Goal: Browse casually

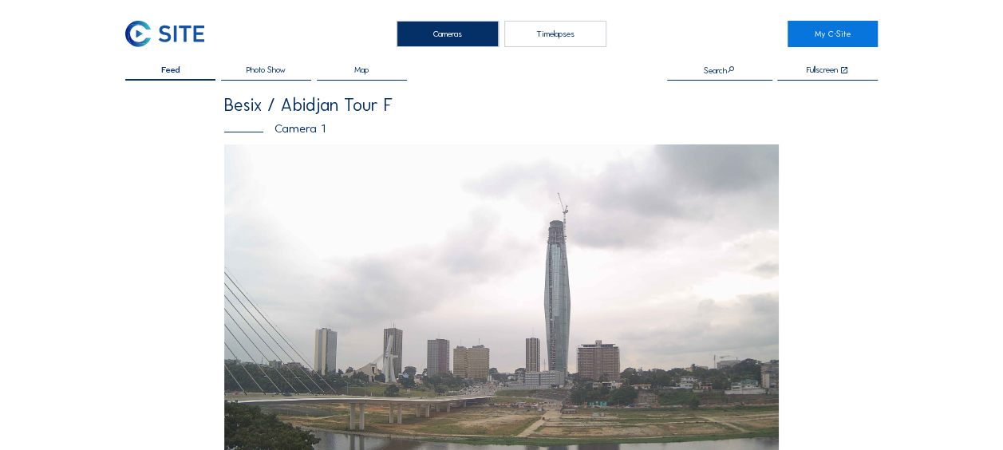
click at [149, 26] on img at bounding box center [164, 34] width 79 height 26
click at [135, 30] on img at bounding box center [164, 34] width 79 height 26
click at [136, 34] on img at bounding box center [164, 34] width 79 height 26
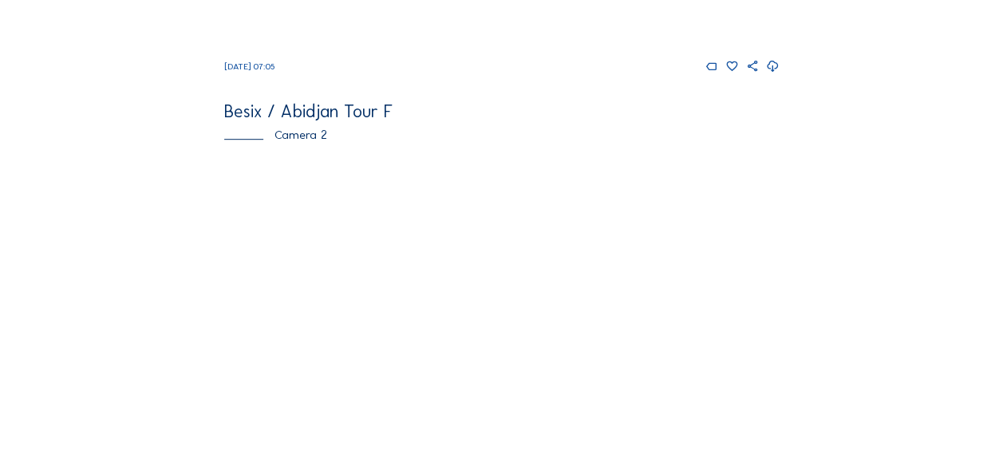
scroll to position [479, 0]
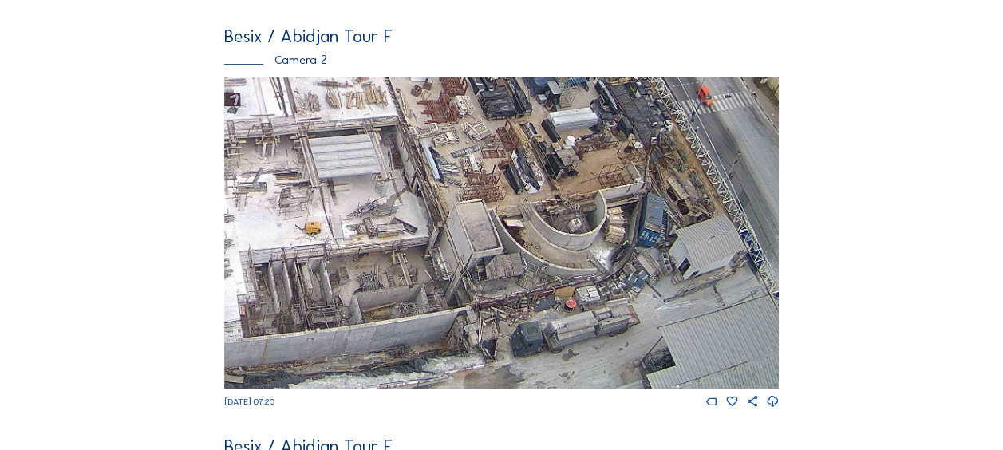
drag, startPoint x: 646, startPoint y: 330, endPoint x: 576, endPoint y: 215, distance: 134.7
click at [576, 215] on img at bounding box center [501, 233] width 555 height 312
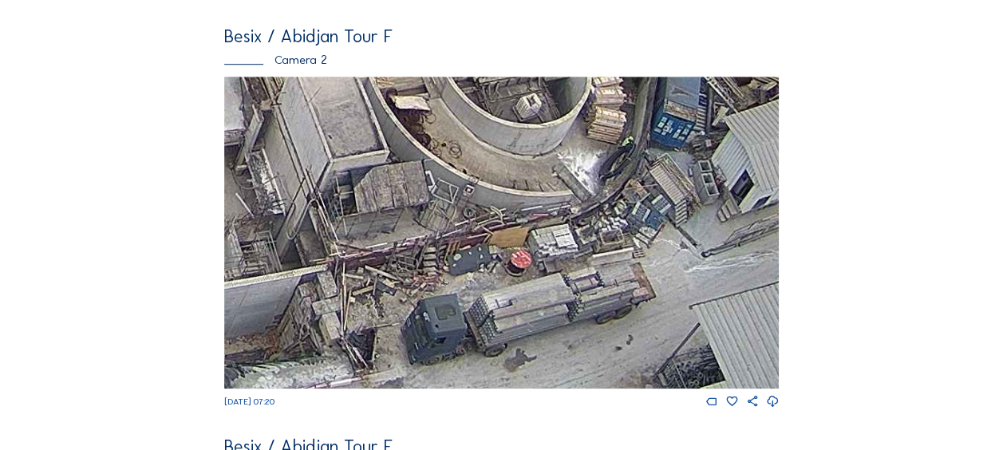
drag, startPoint x: 524, startPoint y: 288, endPoint x: 506, endPoint y: 274, distance: 23.3
click at [506, 274] on img at bounding box center [501, 233] width 555 height 312
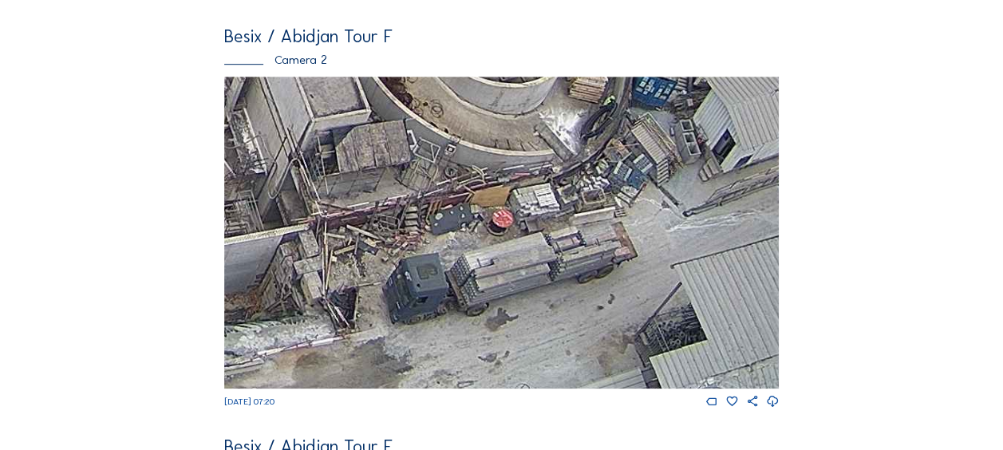
drag, startPoint x: 504, startPoint y: 267, endPoint x: 452, endPoint y: 280, distance: 54.4
click at [500, 257] on img at bounding box center [501, 233] width 555 height 312
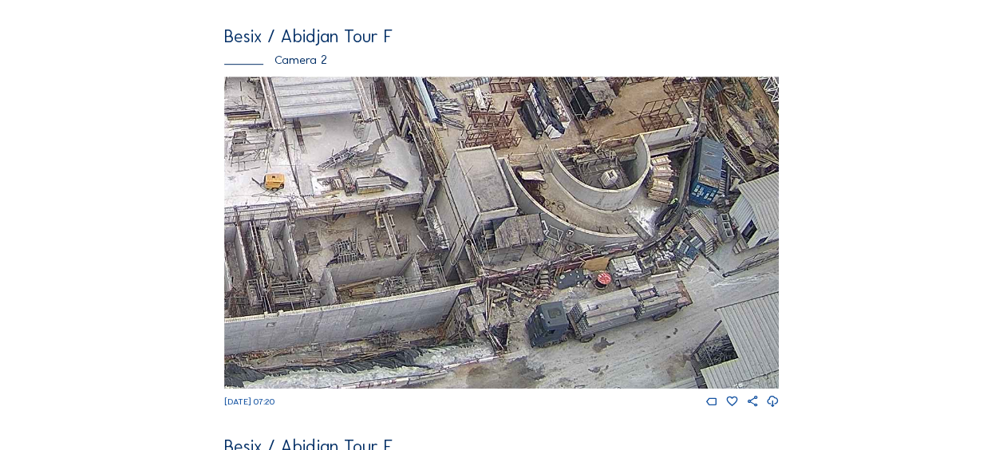
drag, startPoint x: 459, startPoint y: 242, endPoint x: 556, endPoint y: 219, distance: 99.3
click at [556, 219] on img at bounding box center [501, 233] width 555 height 312
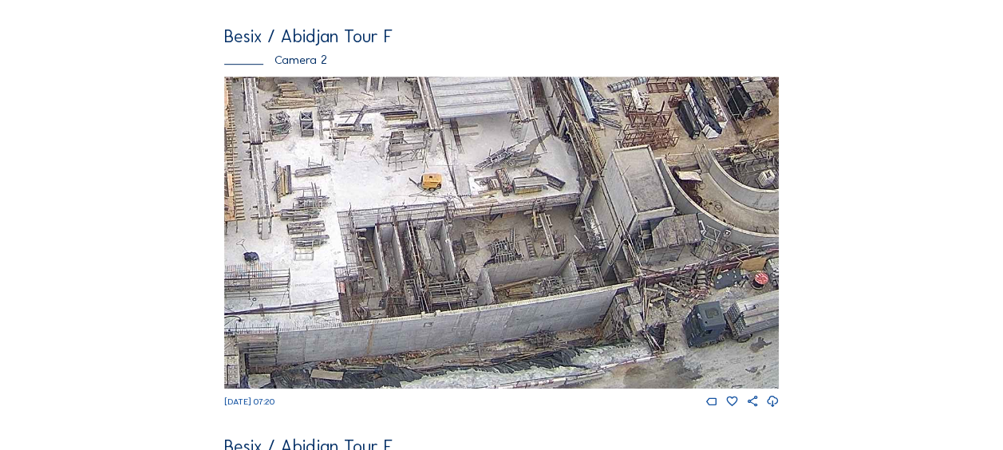
drag, startPoint x: 397, startPoint y: 233, endPoint x: 529, endPoint y: 140, distance: 161.6
click at [529, 140] on img at bounding box center [501, 233] width 555 height 312
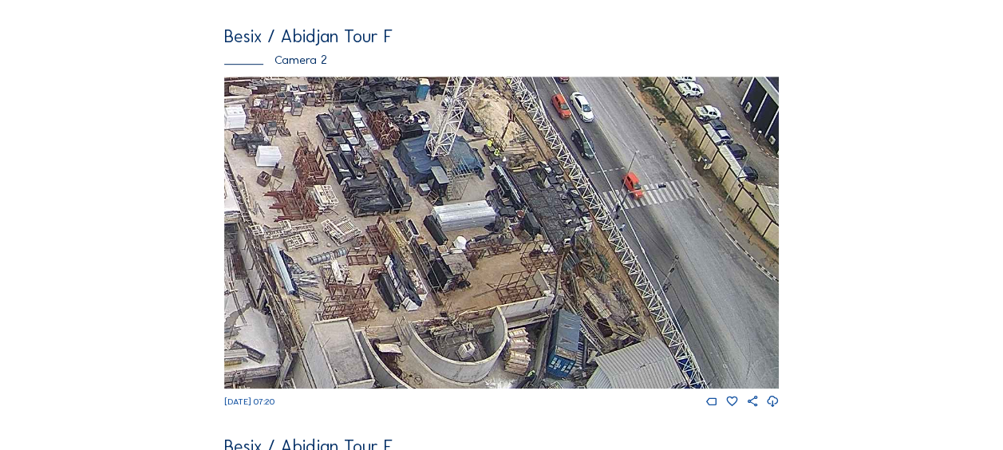
drag, startPoint x: 670, startPoint y: 97, endPoint x: 397, endPoint y: 270, distance: 323.5
click at [397, 270] on img at bounding box center [501, 233] width 555 height 312
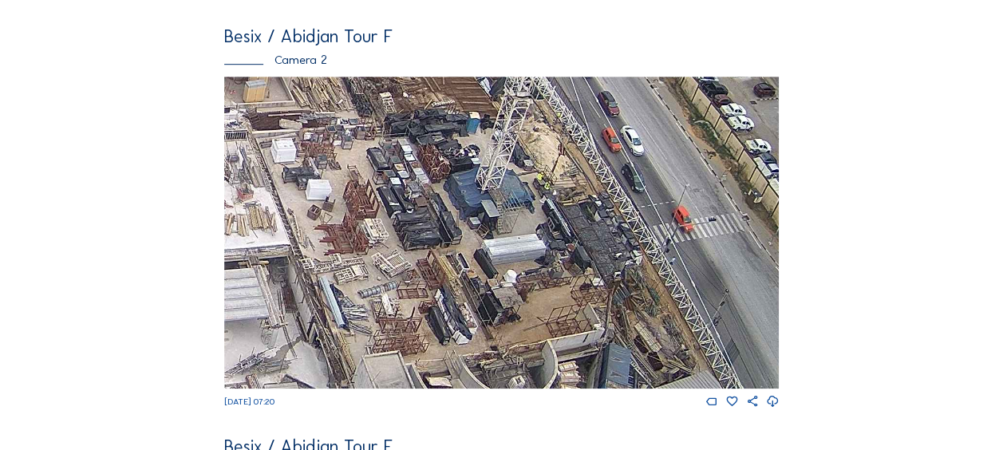
drag, startPoint x: 391, startPoint y: 196, endPoint x: 445, endPoint y: 233, distance: 65.3
click at [445, 233] on img at bounding box center [501, 233] width 555 height 312
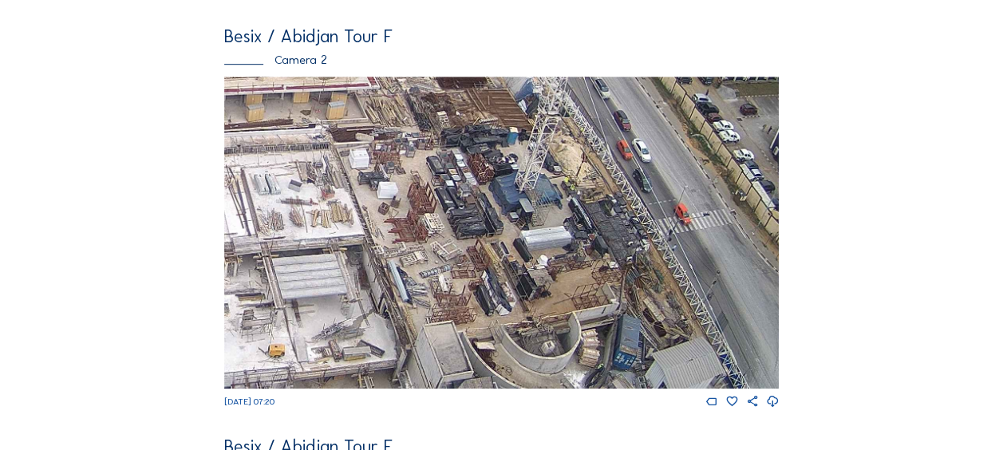
drag, startPoint x: 366, startPoint y: 207, endPoint x: 645, endPoint y: 157, distance: 283.7
click at [635, 158] on img at bounding box center [501, 233] width 555 height 312
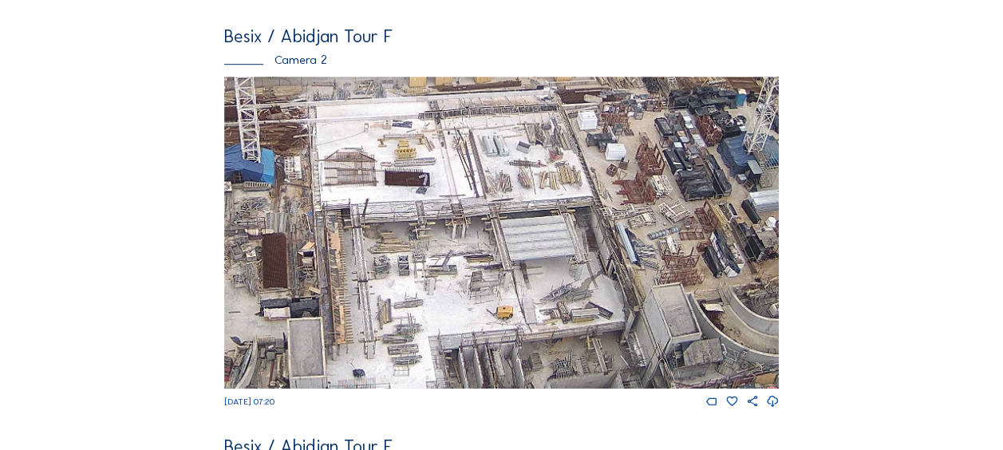
drag, startPoint x: 491, startPoint y: 241, endPoint x: 550, endPoint y: 160, distance: 99.9
click at [550, 160] on img at bounding box center [501, 233] width 555 height 312
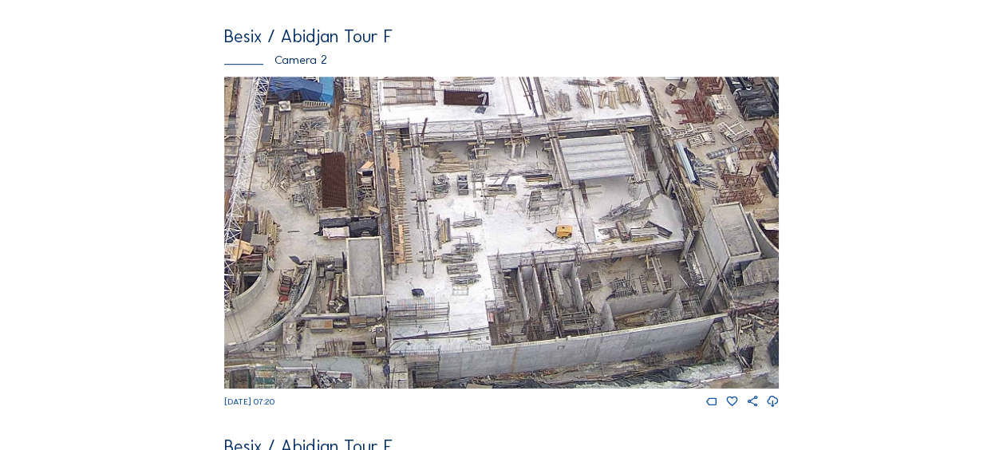
click at [429, 183] on img at bounding box center [501, 233] width 555 height 312
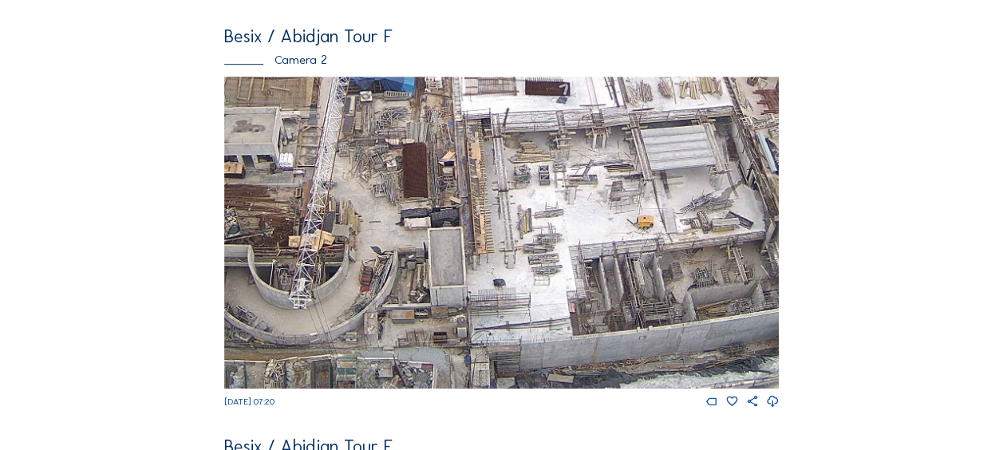
drag, startPoint x: 338, startPoint y: 269, endPoint x: 555, endPoint y: 183, distance: 233.6
click at [555, 183] on img at bounding box center [501, 233] width 555 height 312
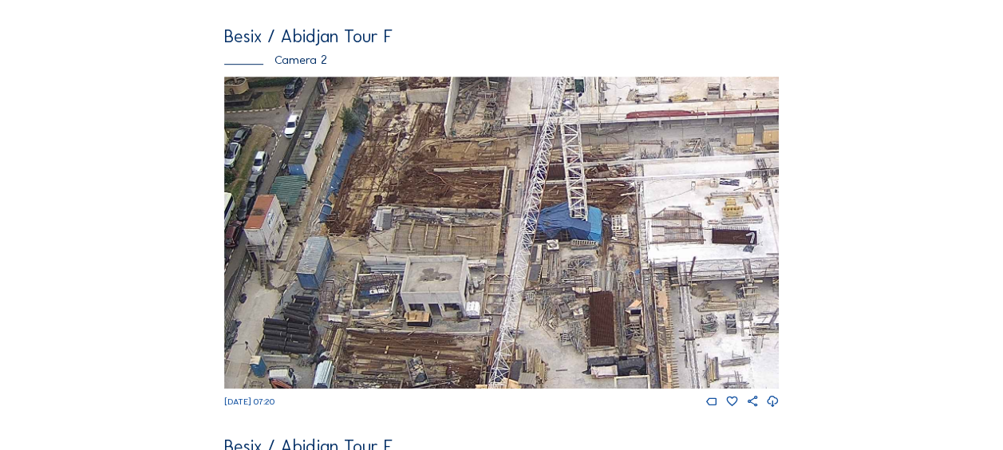
drag, startPoint x: 474, startPoint y: 148, endPoint x: 444, endPoint y: 296, distance: 151.5
click at [444, 296] on img at bounding box center [501, 233] width 555 height 312
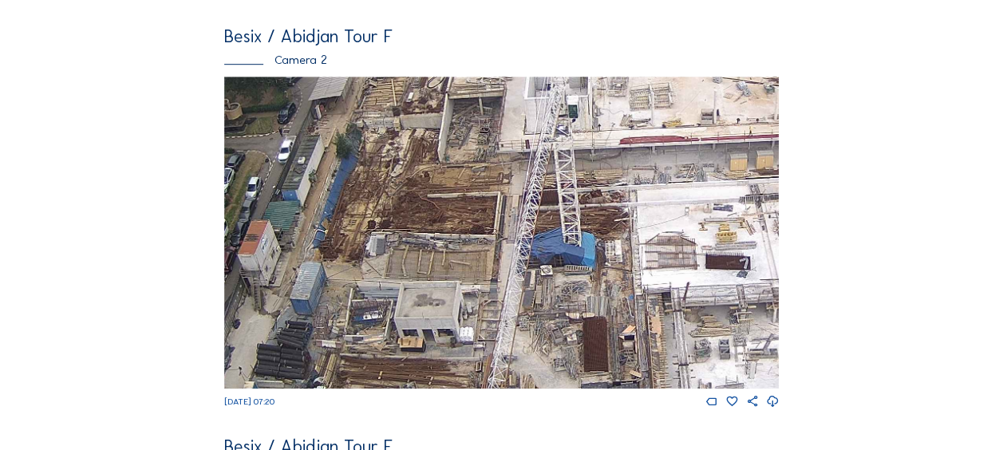
drag, startPoint x: 448, startPoint y: 187, endPoint x: 436, endPoint y: 226, distance: 40.9
click at [436, 226] on img at bounding box center [501, 233] width 555 height 312
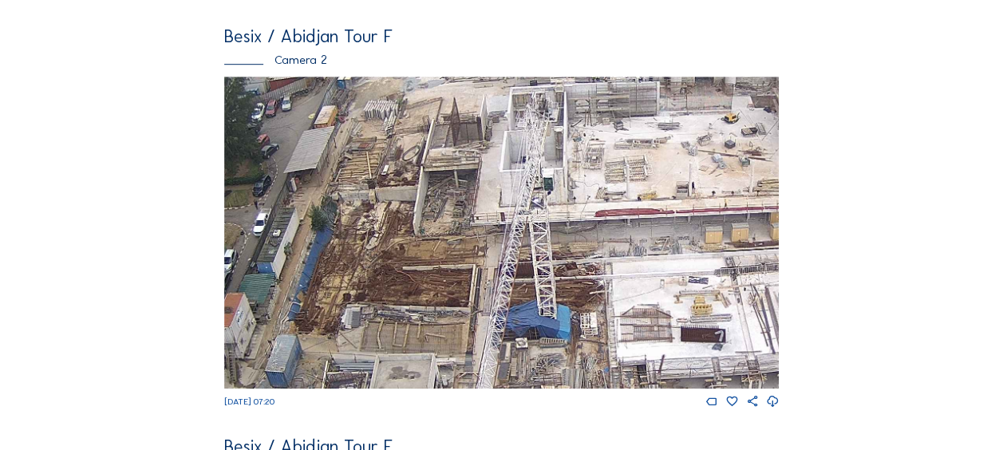
drag, startPoint x: 441, startPoint y: 212, endPoint x: 434, endPoint y: 231, distance: 20.2
click at [434, 231] on img at bounding box center [501, 233] width 555 height 312
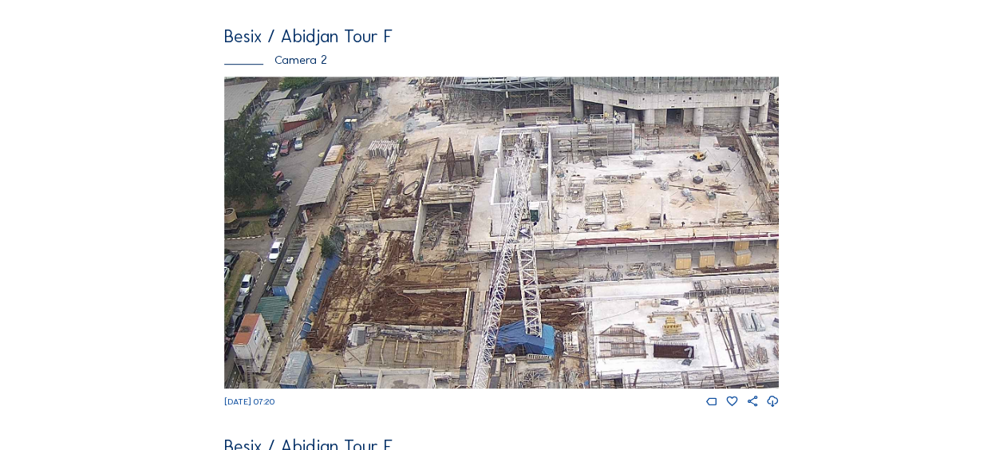
drag, startPoint x: 457, startPoint y: 160, endPoint x: 453, endPoint y: 229, distance: 69.6
click at [453, 228] on img at bounding box center [501, 233] width 555 height 312
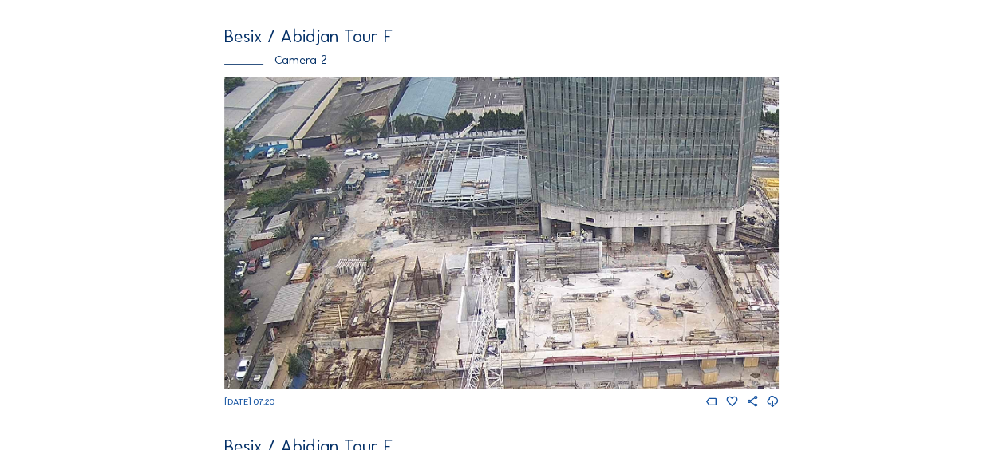
drag, startPoint x: 442, startPoint y: 131, endPoint x: 409, endPoint y: 209, distance: 85.1
click at [409, 209] on img at bounding box center [501, 233] width 555 height 312
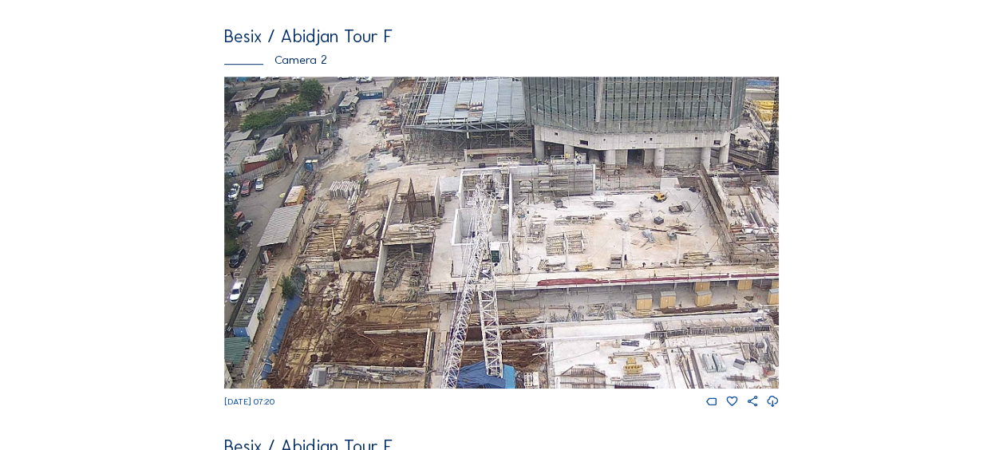
drag, startPoint x: 324, startPoint y: 297, endPoint x: 316, endPoint y: 219, distance: 78.6
click at [316, 219] on img at bounding box center [501, 233] width 555 height 312
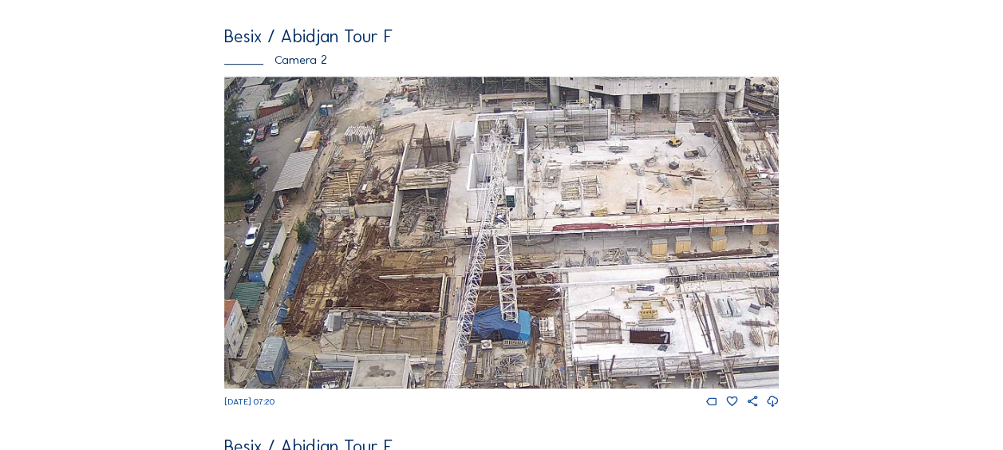
drag, startPoint x: 306, startPoint y: 243, endPoint x: 326, endPoint y: 168, distance: 77.6
click at [326, 168] on img at bounding box center [501, 233] width 555 height 312
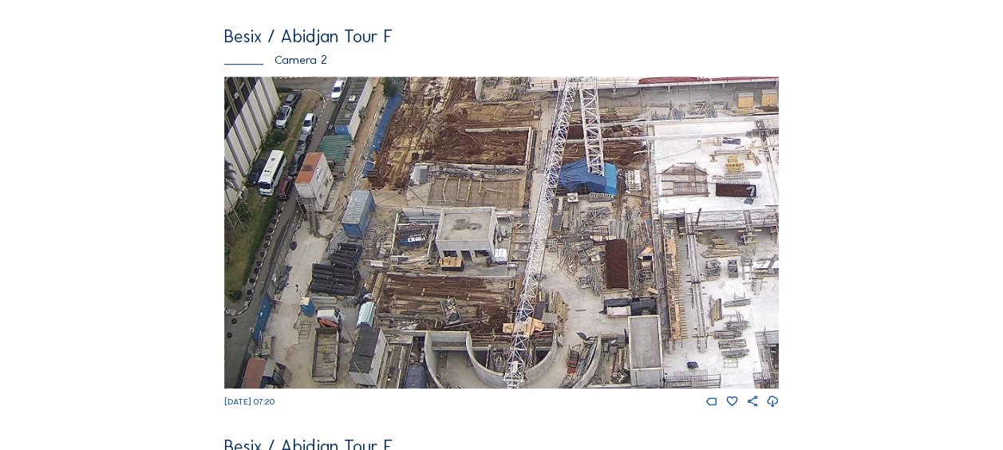
drag, startPoint x: 310, startPoint y: 239, endPoint x: 402, endPoint y: 119, distance: 152.0
click at [402, 119] on img at bounding box center [501, 233] width 555 height 312
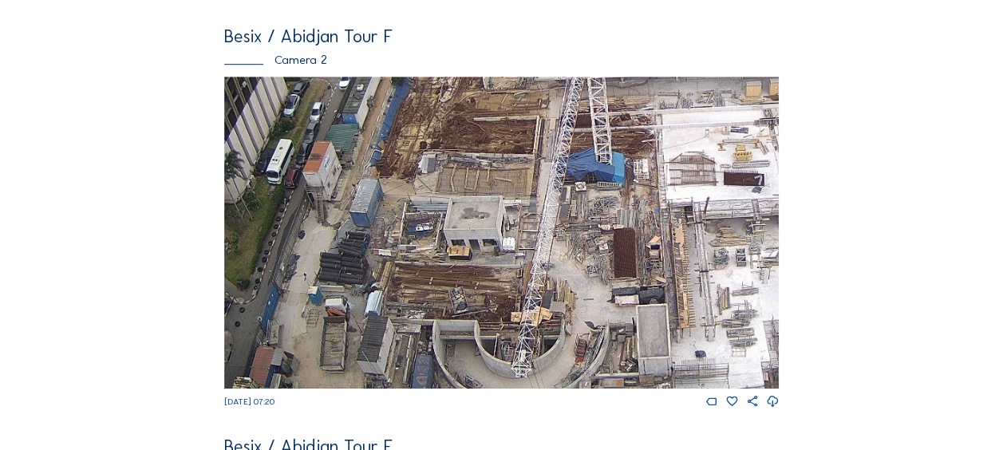
drag, startPoint x: 389, startPoint y: 249, endPoint x: 400, endPoint y: 201, distance: 49.0
click at [400, 201] on img at bounding box center [501, 233] width 555 height 312
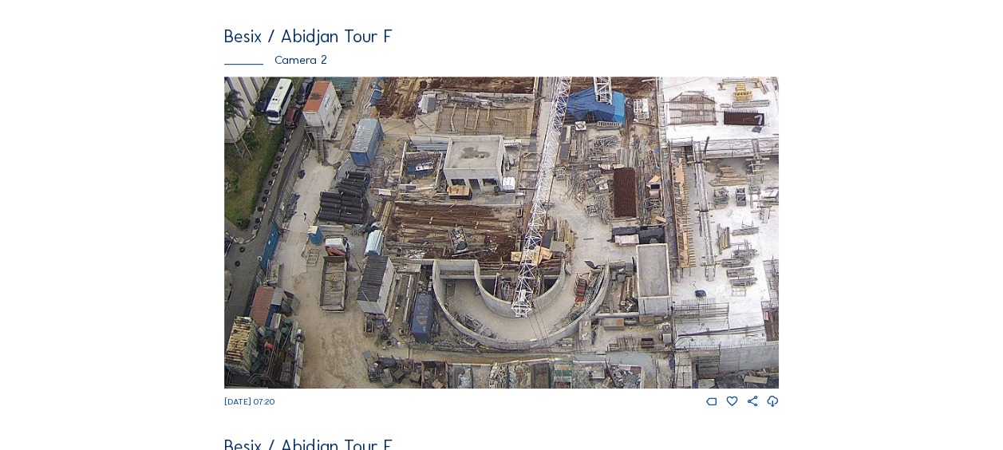
drag, startPoint x: 390, startPoint y: 241, endPoint x: 380, endPoint y: 196, distance: 46.7
click at [380, 196] on img at bounding box center [501, 233] width 555 height 312
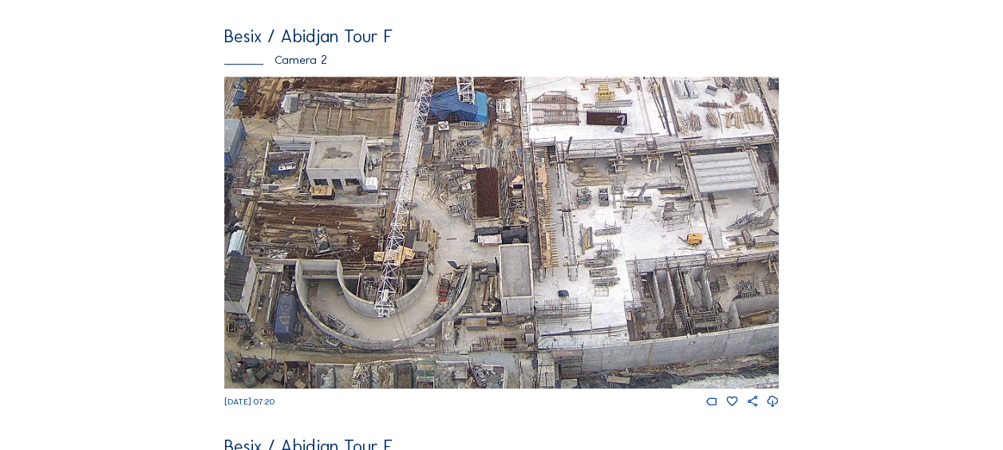
drag, startPoint x: 509, startPoint y: 263, endPoint x: 372, endPoint y: 144, distance: 181.6
click at [372, 144] on img at bounding box center [501, 233] width 555 height 312
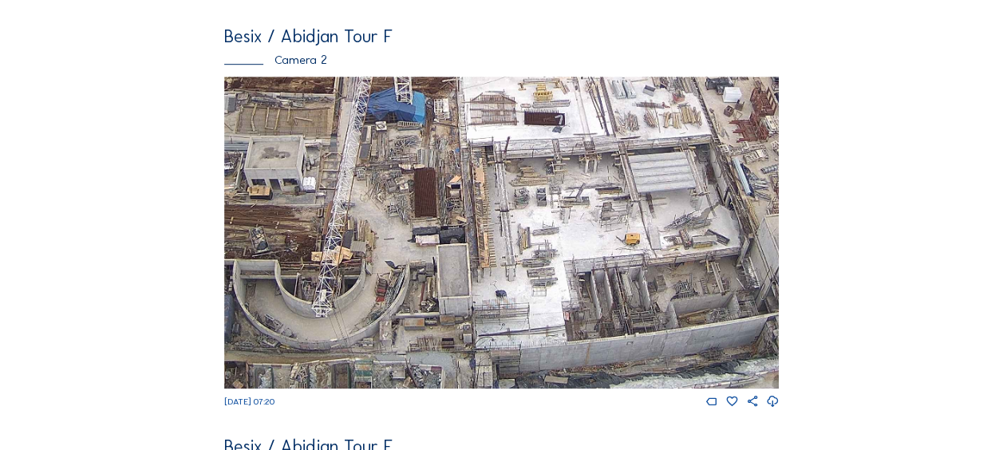
drag, startPoint x: 597, startPoint y: 241, endPoint x: 535, endPoint y: 204, distance: 72.3
click at [535, 204] on img at bounding box center [501, 233] width 555 height 312
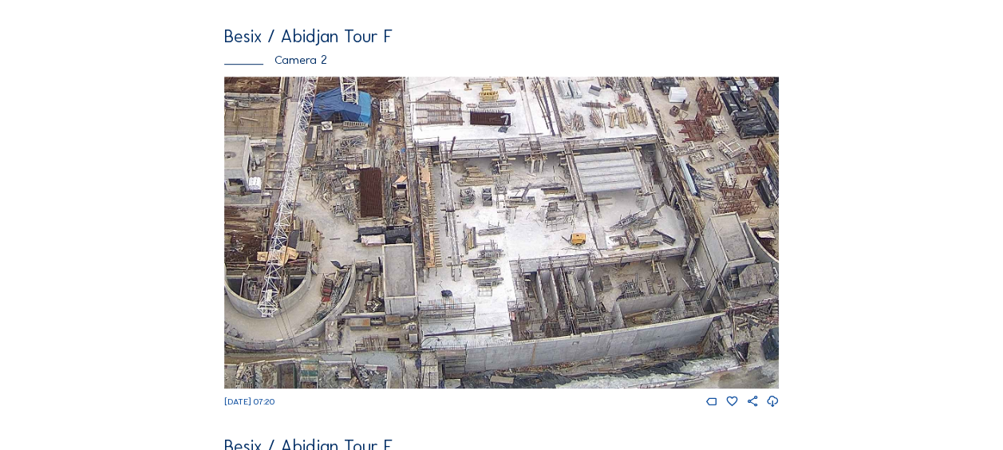
drag, startPoint x: 615, startPoint y: 231, endPoint x: 559, endPoint y: 205, distance: 61.8
click at [559, 205] on img at bounding box center [501, 233] width 555 height 312
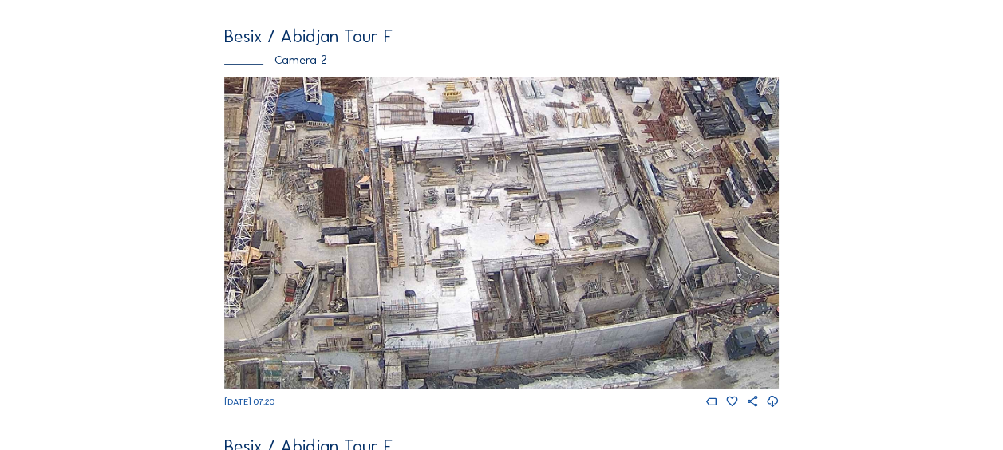
drag, startPoint x: 576, startPoint y: 217, endPoint x: 577, endPoint y: 225, distance: 8.0
click at [555, 208] on img at bounding box center [501, 233] width 555 height 312
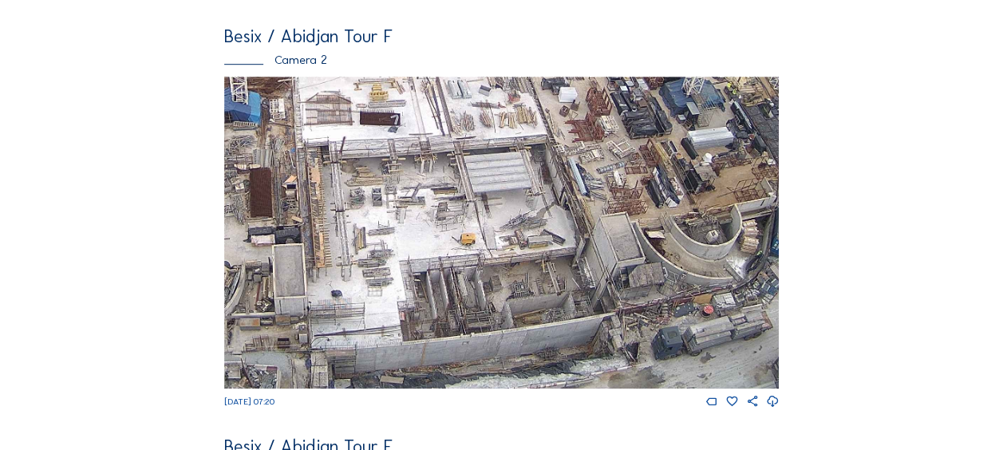
drag, startPoint x: 597, startPoint y: 235, endPoint x: 528, endPoint y: 200, distance: 77.8
click at [528, 200] on img at bounding box center [501, 233] width 555 height 312
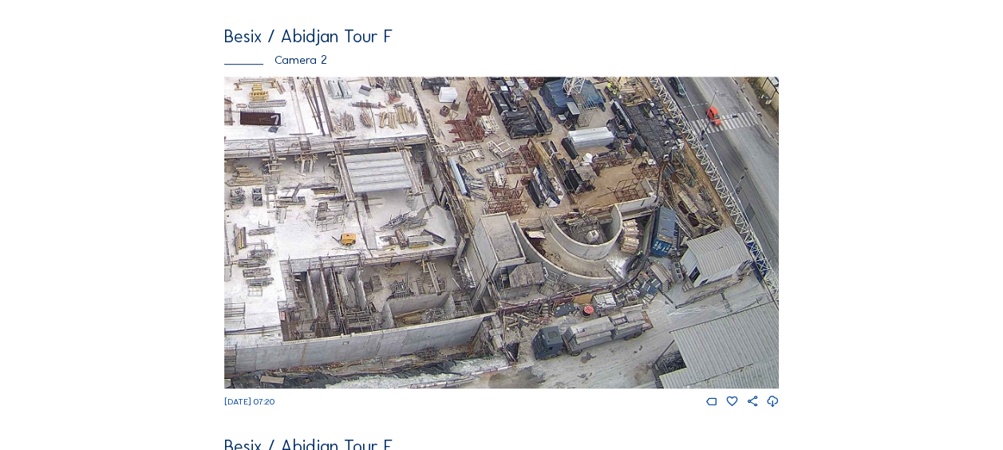
drag, startPoint x: 570, startPoint y: 234, endPoint x: 450, endPoint y: 190, distance: 127.5
click at [450, 190] on img at bounding box center [501, 233] width 555 height 312
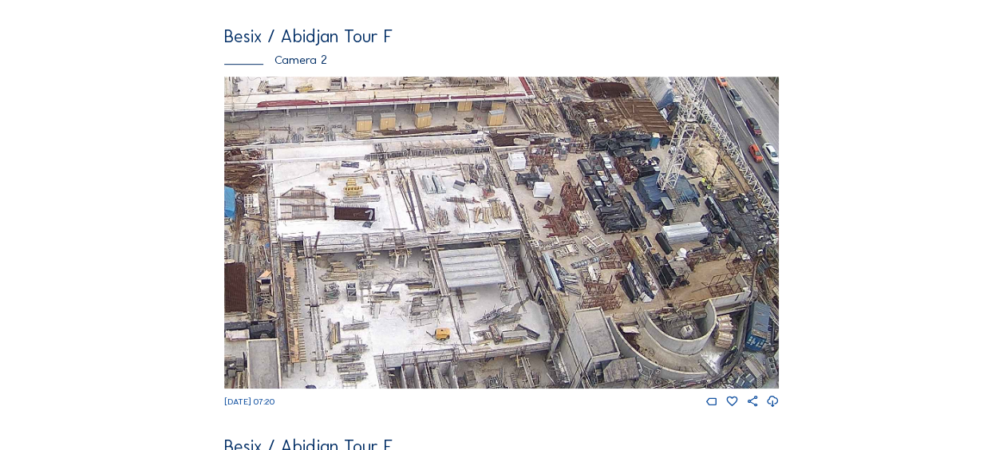
drag, startPoint x: 332, startPoint y: 159, endPoint x: 427, endPoint y: 254, distance: 134.3
click at [427, 254] on img at bounding box center [501, 233] width 555 height 312
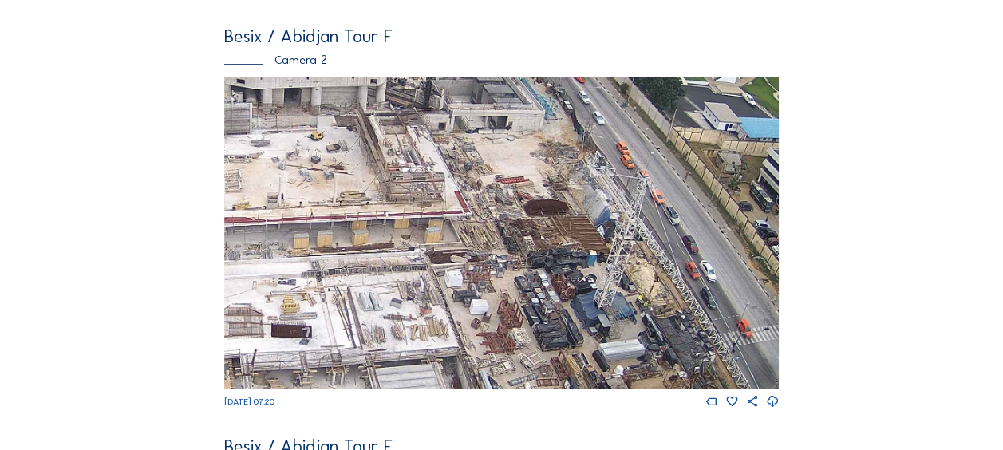
drag, startPoint x: 405, startPoint y: 175, endPoint x: 341, endPoint y: 292, distance: 133.6
click at [341, 292] on img at bounding box center [501, 233] width 555 height 312
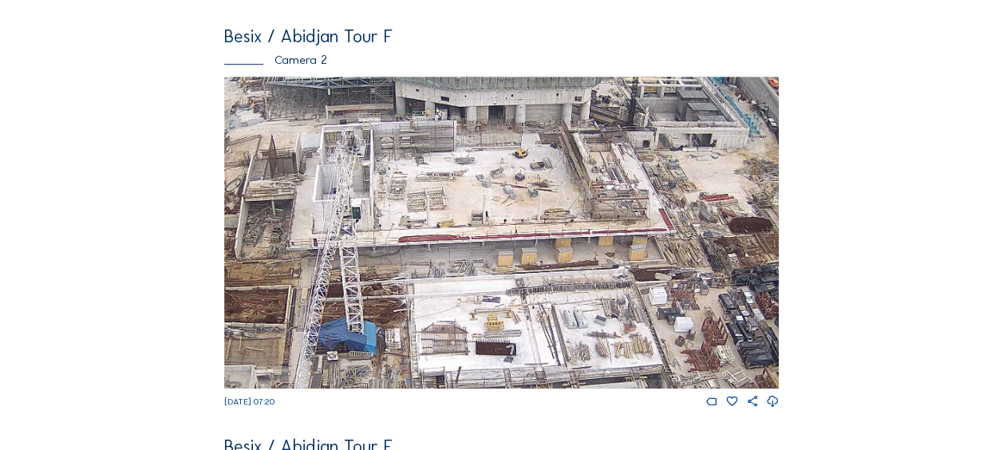
drag, startPoint x: 326, startPoint y: 308, endPoint x: 530, endPoint y: 326, distance: 205.1
click at [530, 326] on img at bounding box center [501, 233] width 555 height 312
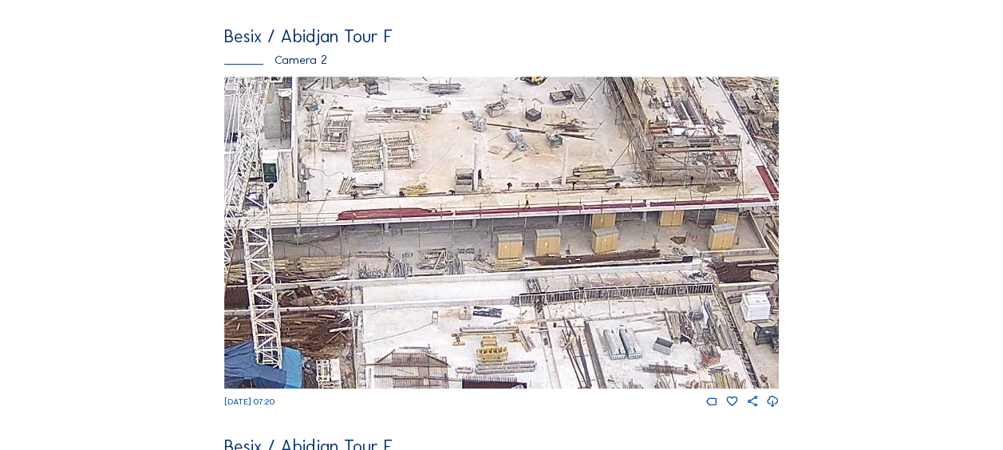
click at [375, 188] on img at bounding box center [501, 233] width 555 height 312
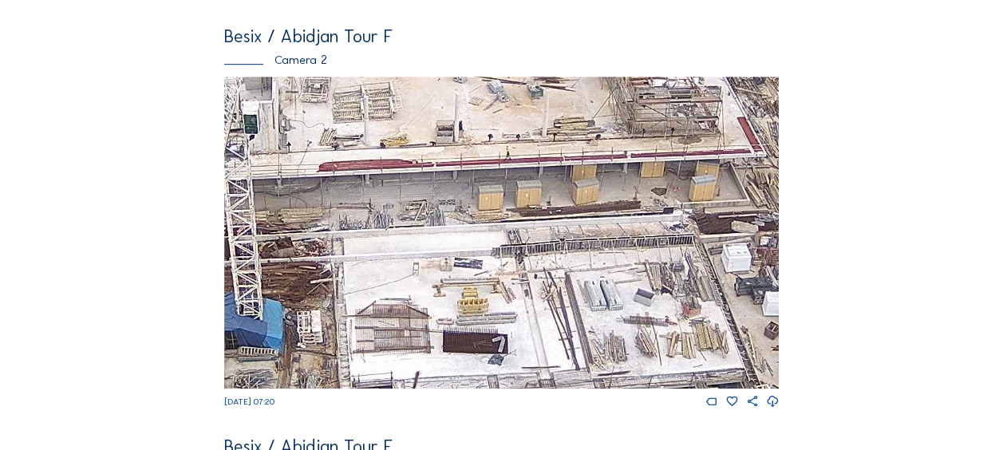
drag, startPoint x: 484, startPoint y: 336, endPoint x: 439, endPoint y: 214, distance: 130.0
click at [439, 214] on img at bounding box center [501, 233] width 555 height 312
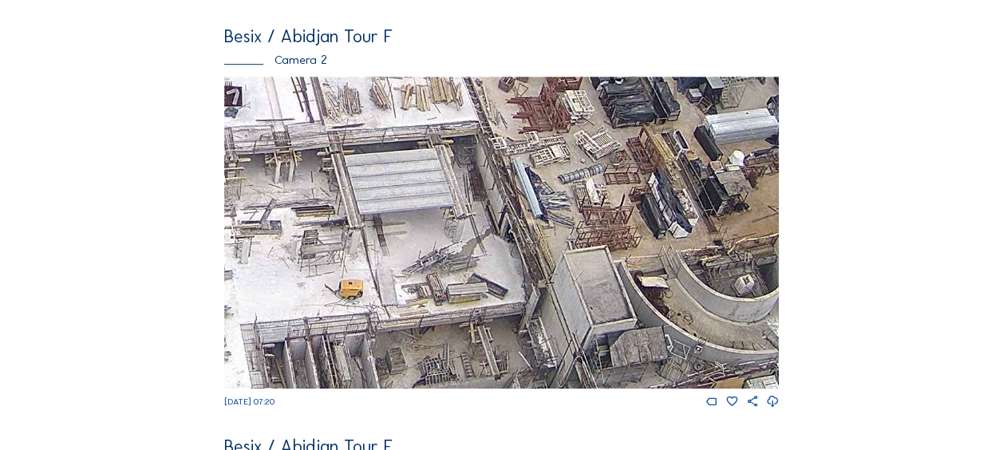
drag, startPoint x: 498, startPoint y: 308, endPoint x: 275, endPoint y: 186, distance: 254.7
click at [277, 185] on img at bounding box center [501, 233] width 555 height 312
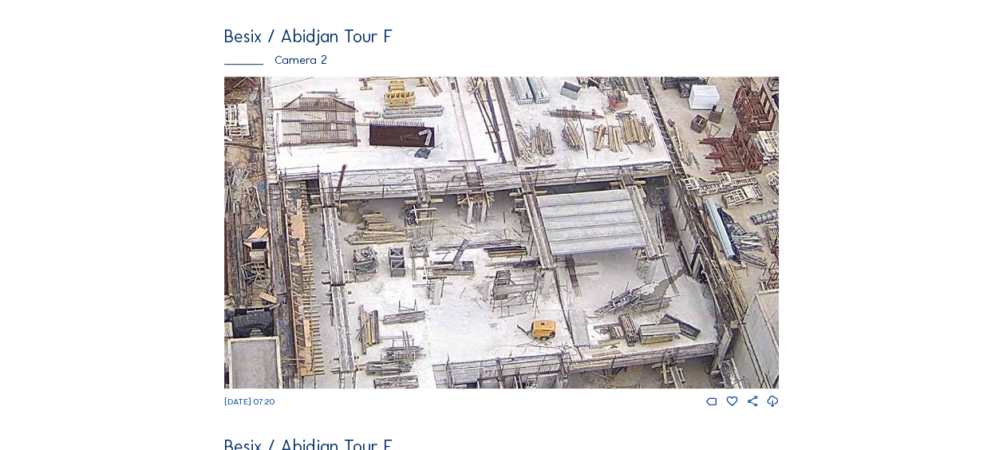
drag, startPoint x: 428, startPoint y: 158, endPoint x: 620, endPoint y: 196, distance: 196.1
click at [620, 196] on img at bounding box center [501, 233] width 555 height 312
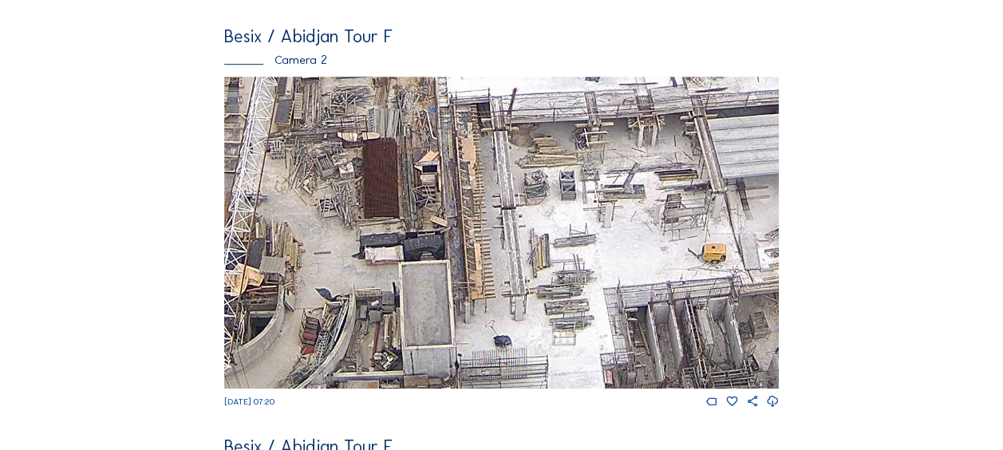
drag, startPoint x: 351, startPoint y: 302, endPoint x: 522, endPoint y: 225, distance: 187.2
click at [522, 225] on img at bounding box center [501, 233] width 555 height 312
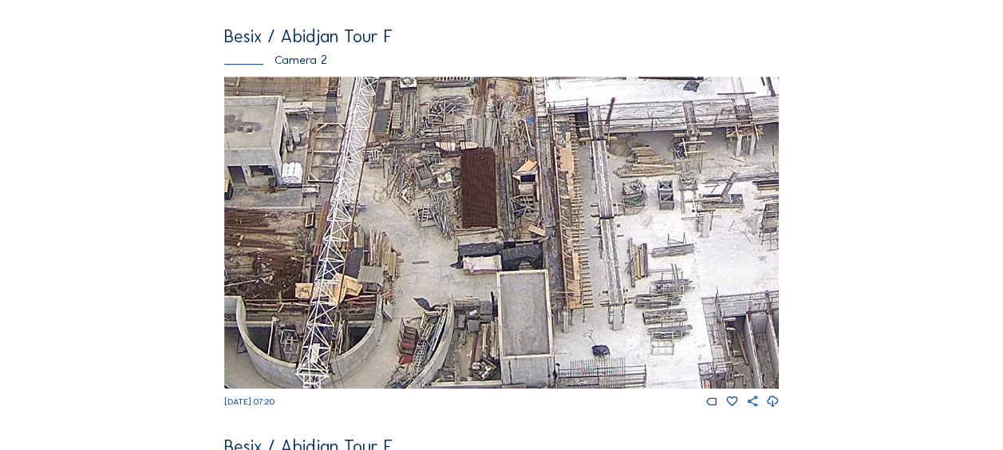
drag, startPoint x: 339, startPoint y: 202, endPoint x: 466, endPoint y: 208, distance: 127.0
click at [466, 208] on img at bounding box center [501, 233] width 555 height 312
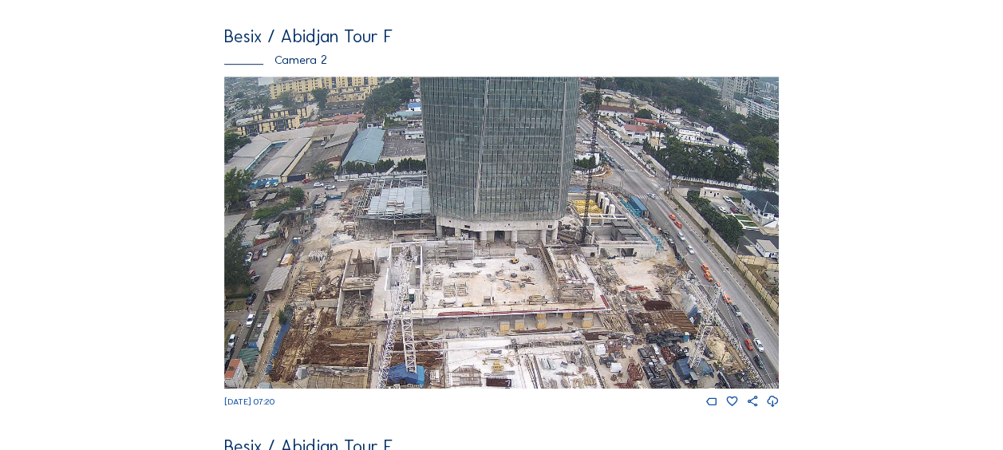
drag, startPoint x: 530, startPoint y: 107, endPoint x: 518, endPoint y: 283, distance: 176.0
click at [518, 283] on img at bounding box center [501, 233] width 555 height 312
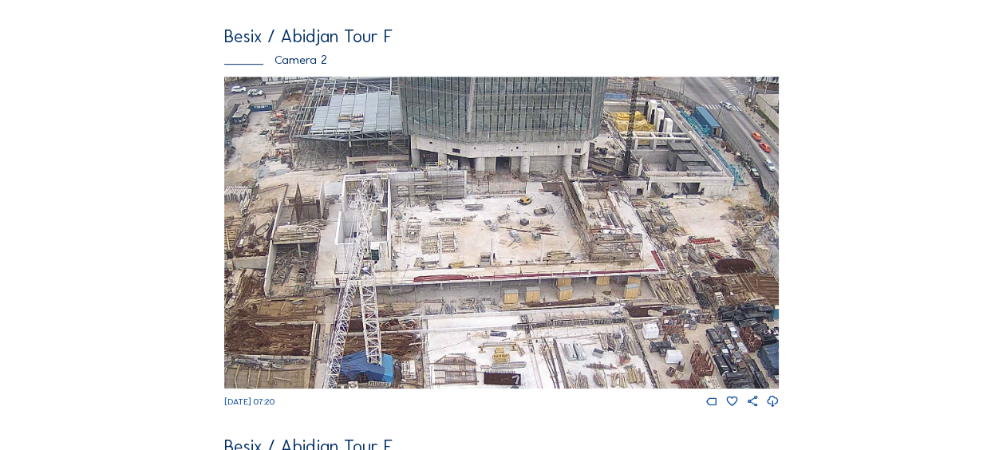
drag, startPoint x: 536, startPoint y: 337, endPoint x: 449, endPoint y: 193, distance: 168.4
click at [449, 193] on img at bounding box center [501, 233] width 555 height 312
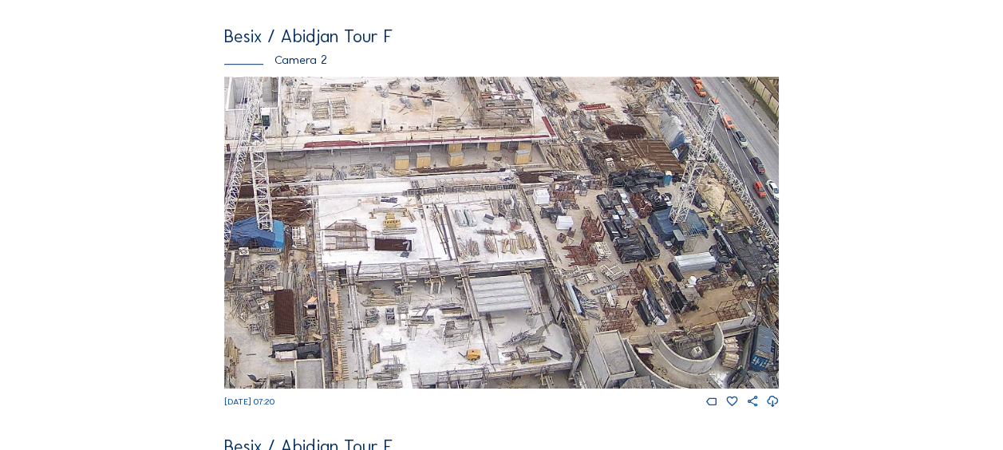
drag, startPoint x: 536, startPoint y: 299, endPoint x: 465, endPoint y: 243, distance: 90.5
click at [465, 231] on img at bounding box center [501, 233] width 555 height 312
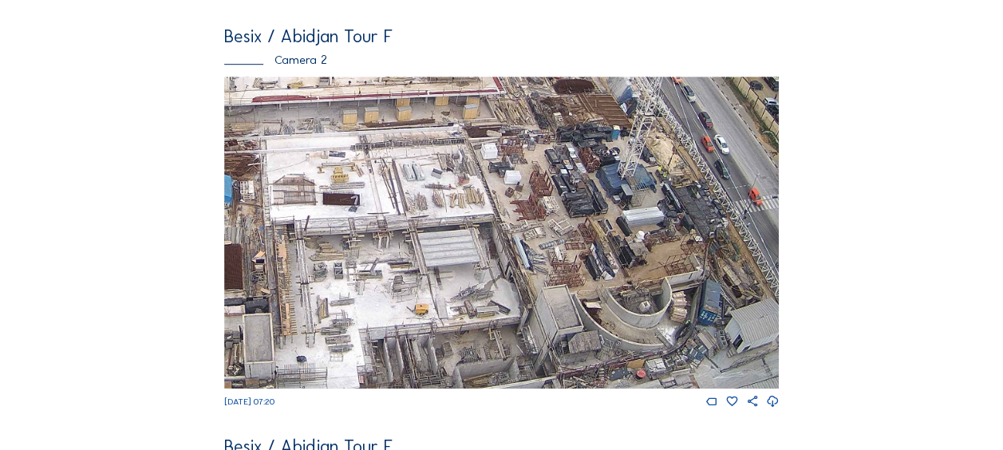
drag, startPoint x: 476, startPoint y: 306, endPoint x: 453, endPoint y: 275, distance: 38.8
click at [453, 276] on img at bounding box center [501, 233] width 555 height 312
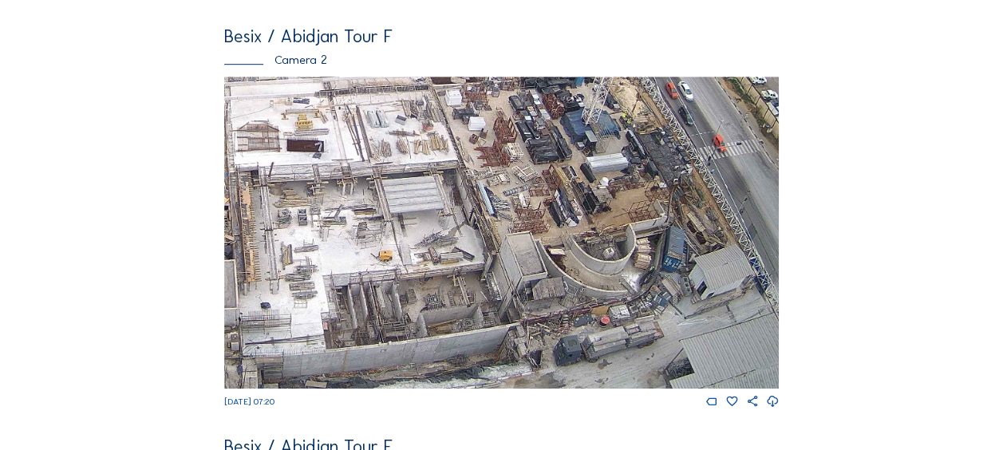
click at [449, 295] on img at bounding box center [501, 233] width 555 height 312
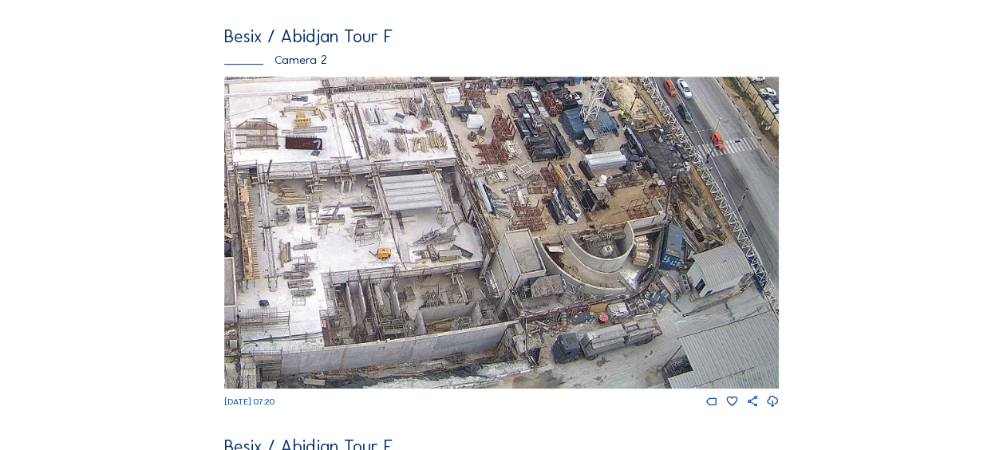
click at [301, 136] on img at bounding box center [501, 233] width 555 height 312
click at [117, 151] on div "Cameras Timelapses My C-Site Feed Photo Show Map Search Fullscreen Besix / [GEO…" at bounding box center [501, 409] width 1003 height 1776
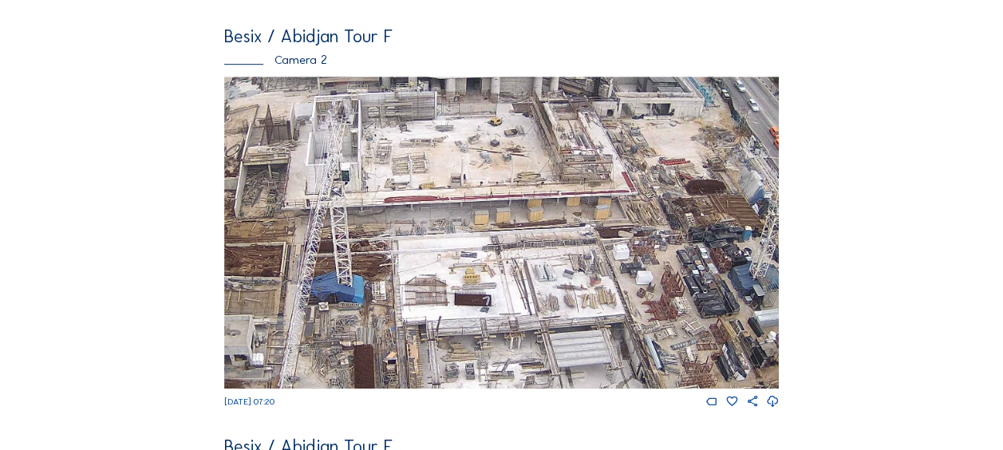
drag, startPoint x: 464, startPoint y: 158, endPoint x: 653, endPoint y: 302, distance: 237.5
click at [653, 302] on img at bounding box center [501, 233] width 555 height 312
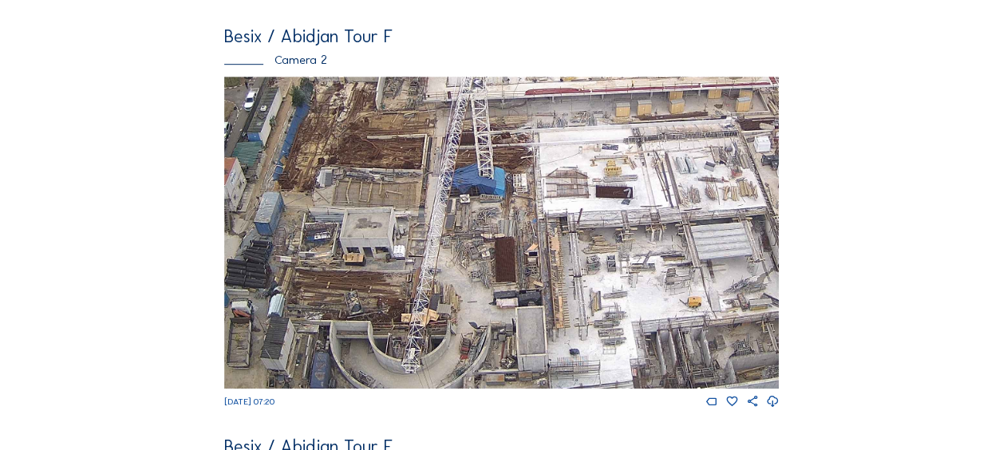
drag, startPoint x: 485, startPoint y: 325, endPoint x: 637, endPoint y: 215, distance: 187.0
click at [637, 215] on img at bounding box center [501, 233] width 555 height 312
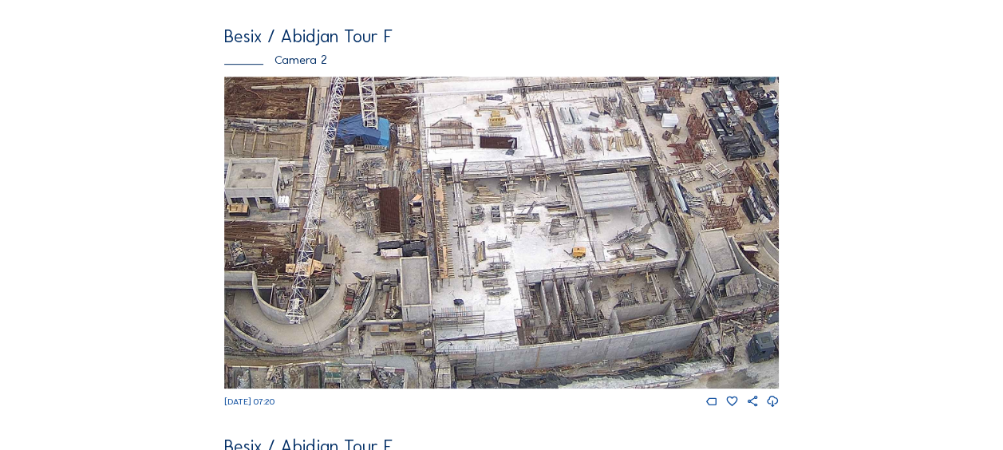
drag, startPoint x: 598, startPoint y: 271, endPoint x: 458, endPoint y: 176, distance: 168.9
click at [458, 176] on img at bounding box center [501, 233] width 555 height 312
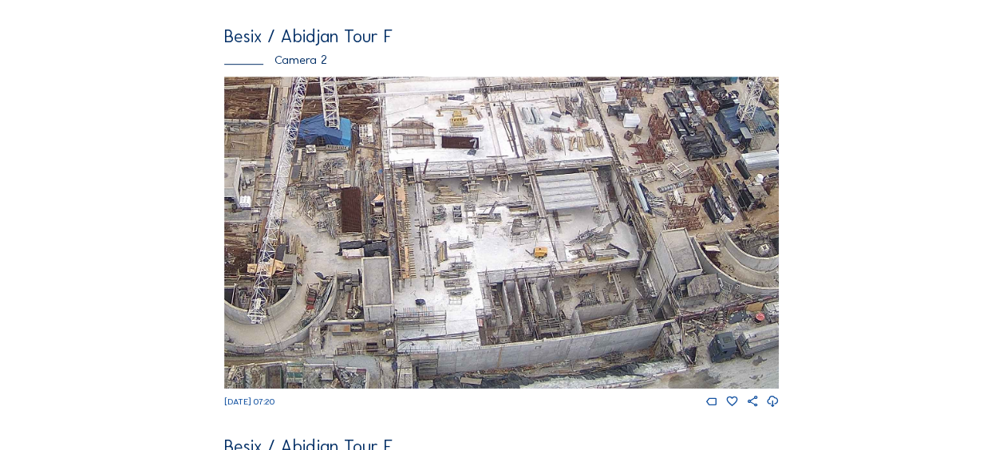
drag, startPoint x: 501, startPoint y: 239, endPoint x: 444, endPoint y: 196, distance: 72.3
click at [444, 196] on img at bounding box center [501, 233] width 555 height 312
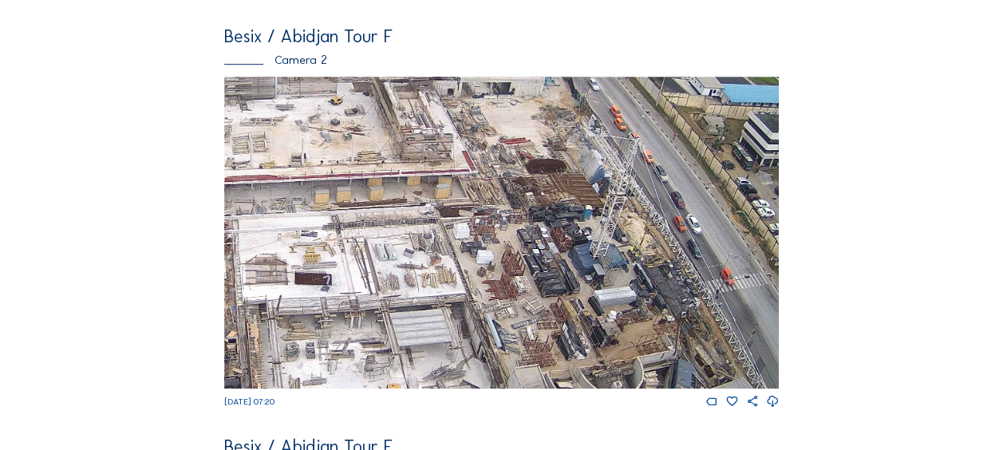
drag, startPoint x: 608, startPoint y: 210, endPoint x: 545, endPoint y: 324, distance: 130.4
click at [545, 324] on img at bounding box center [501, 233] width 555 height 312
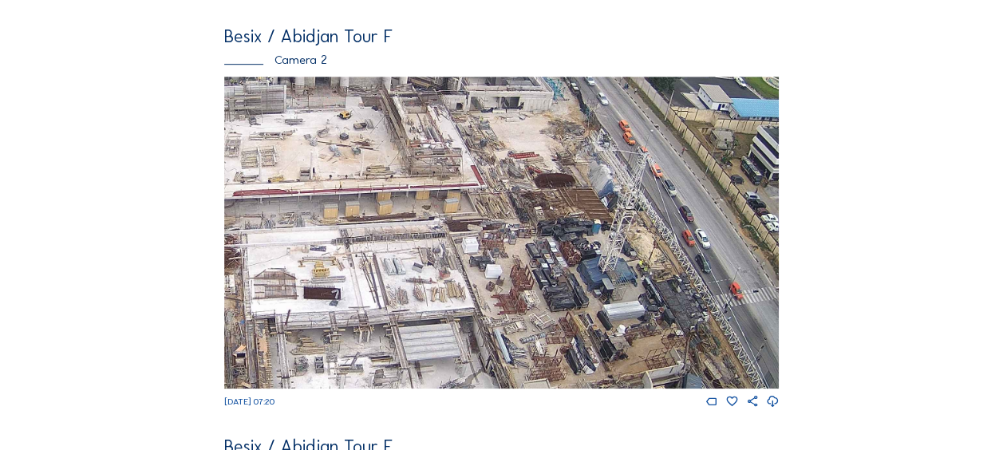
drag, startPoint x: 514, startPoint y: 238, endPoint x: 552, endPoint y: 303, distance: 75.4
click at [550, 303] on img at bounding box center [501, 233] width 555 height 312
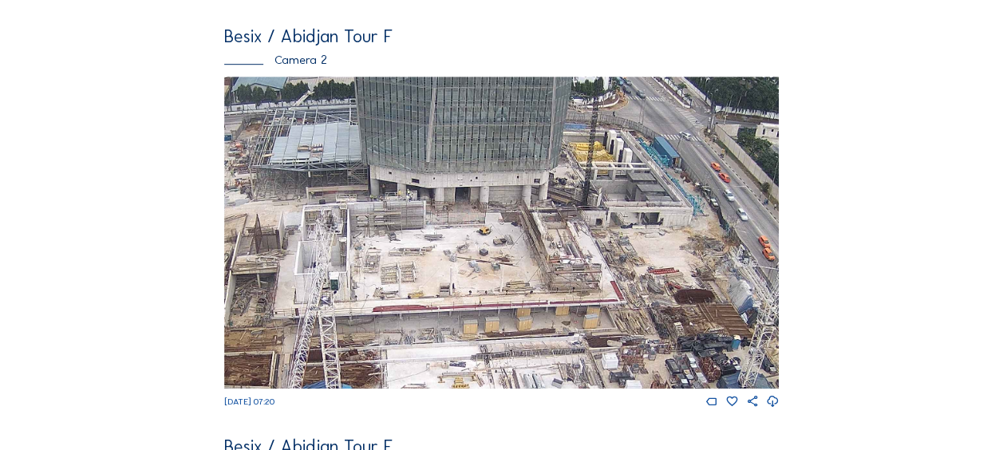
drag, startPoint x: 465, startPoint y: 156, endPoint x: 570, endPoint y: 206, distance: 116.7
click at [570, 206] on img at bounding box center [501, 233] width 555 height 312
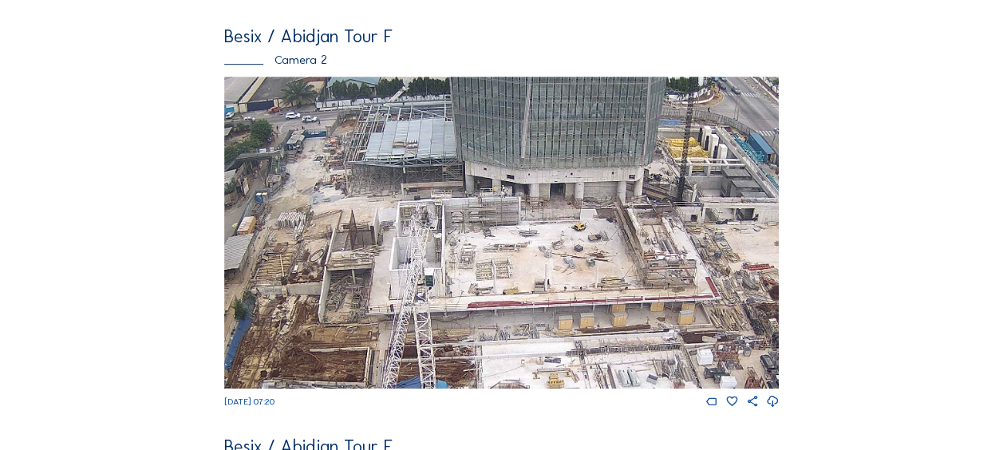
drag, startPoint x: 359, startPoint y: 246, endPoint x: 453, endPoint y: 242, distance: 93.5
click at [453, 242] on img at bounding box center [501, 233] width 555 height 312
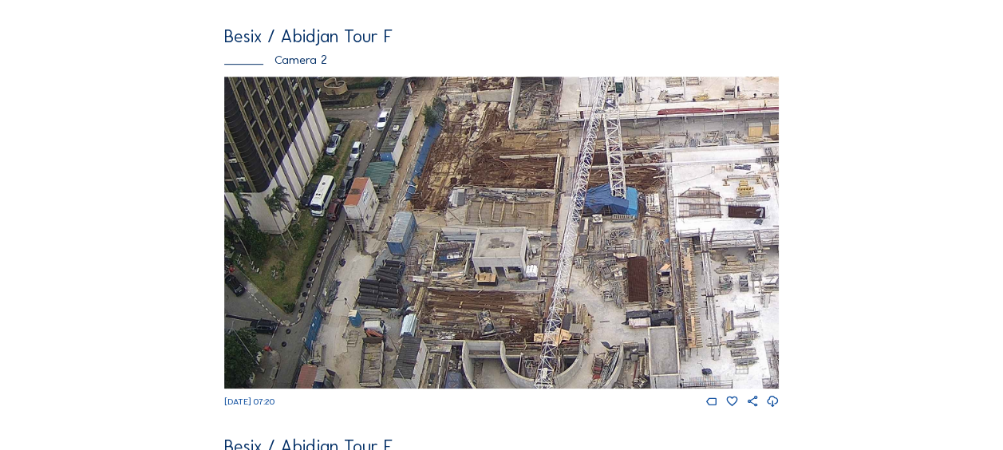
drag, startPoint x: 434, startPoint y: 322, endPoint x: 614, endPoint y: 175, distance: 232.0
click at [624, 128] on img at bounding box center [501, 233] width 555 height 312
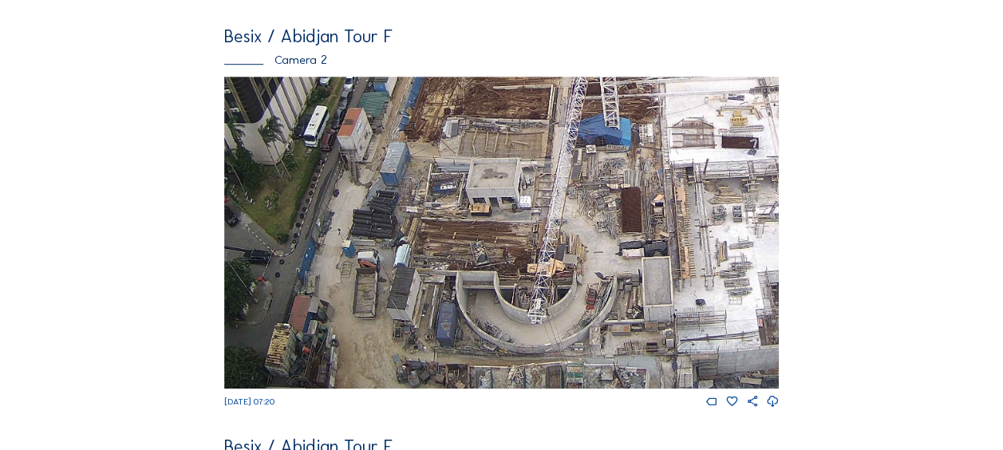
drag, startPoint x: 524, startPoint y: 338, endPoint x: 518, endPoint y: 200, distance: 138.2
click at [518, 200] on img at bounding box center [501, 233] width 555 height 312
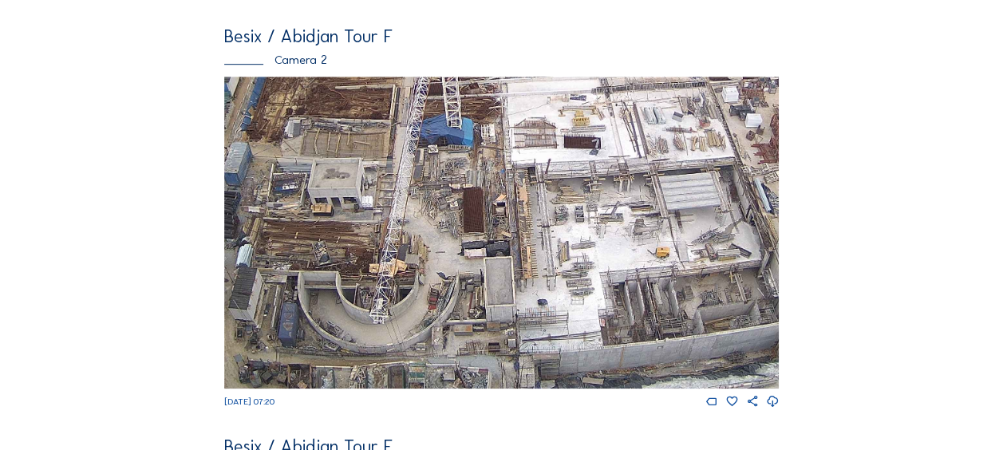
drag, startPoint x: 465, startPoint y: 285, endPoint x: 306, endPoint y: 244, distance: 163.2
click at [306, 244] on img at bounding box center [501, 233] width 555 height 312
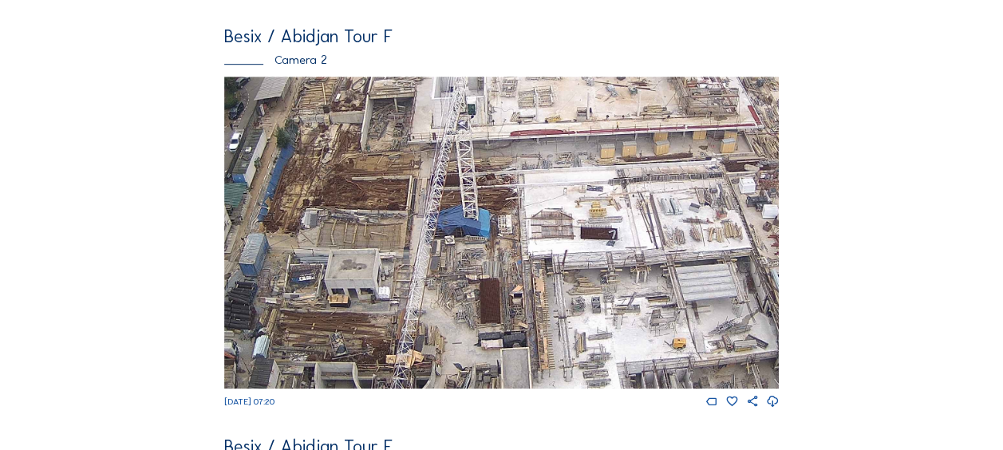
drag, startPoint x: 551, startPoint y: 168, endPoint x: 562, endPoint y: 244, distance: 76.6
click at [569, 262] on img at bounding box center [501, 233] width 555 height 312
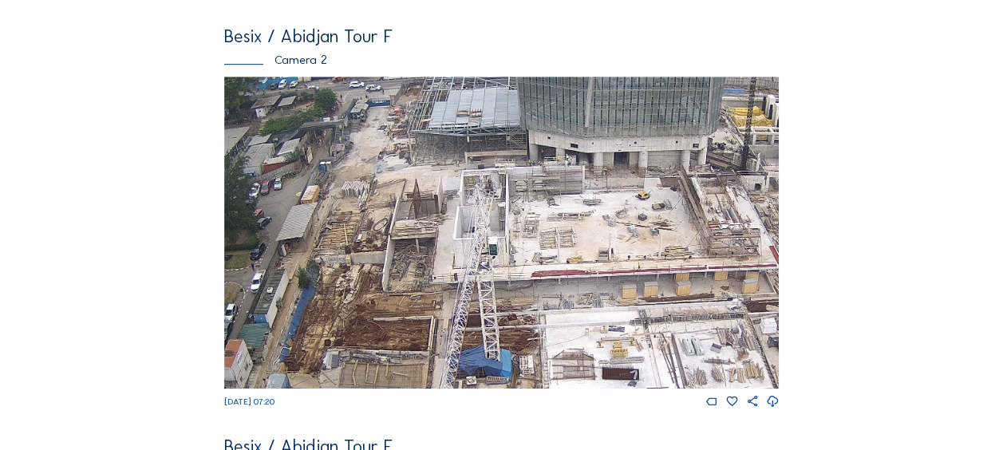
drag, startPoint x: 556, startPoint y: 198, endPoint x: 578, endPoint y: 319, distance: 123.4
click at [578, 319] on img at bounding box center [501, 233] width 555 height 312
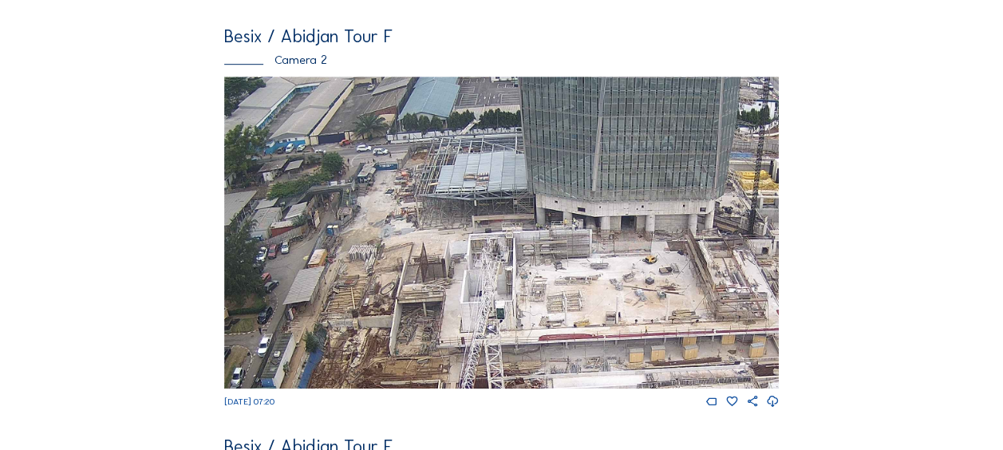
drag, startPoint x: 556, startPoint y: 227, endPoint x: 570, endPoint y: 300, distance: 74.7
click at [570, 300] on img at bounding box center [501, 233] width 555 height 312
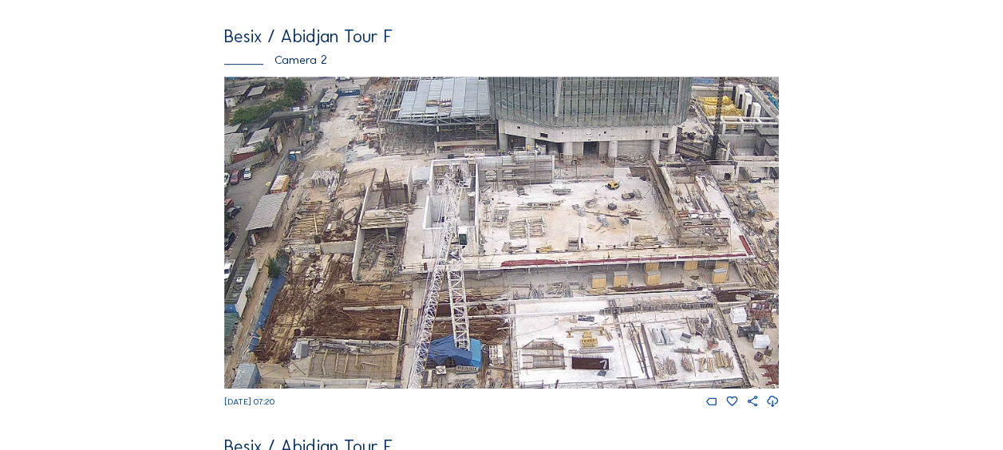
drag, startPoint x: 378, startPoint y: 314, endPoint x: 334, endPoint y: 230, distance: 95.0
click at [334, 230] on img at bounding box center [501, 233] width 555 height 312
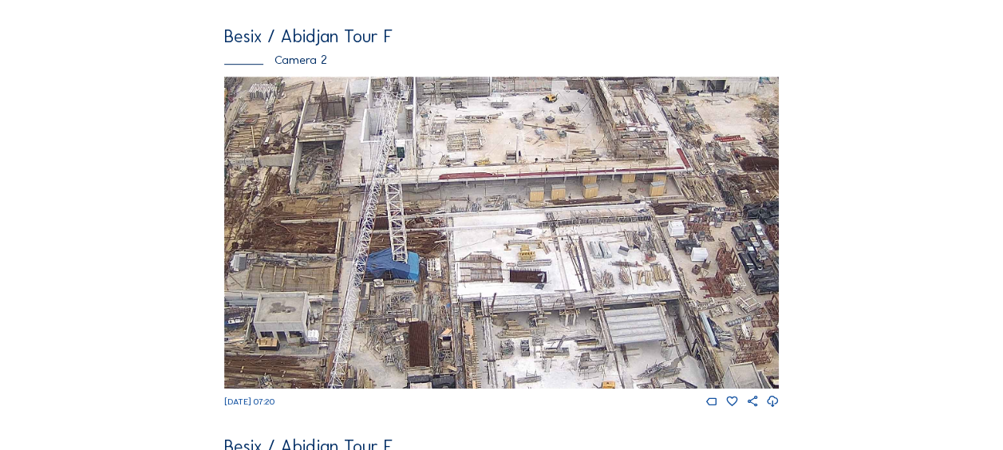
drag, startPoint x: 414, startPoint y: 290, endPoint x: 344, endPoint y: 195, distance: 118.1
click at [345, 195] on img at bounding box center [501, 233] width 555 height 312
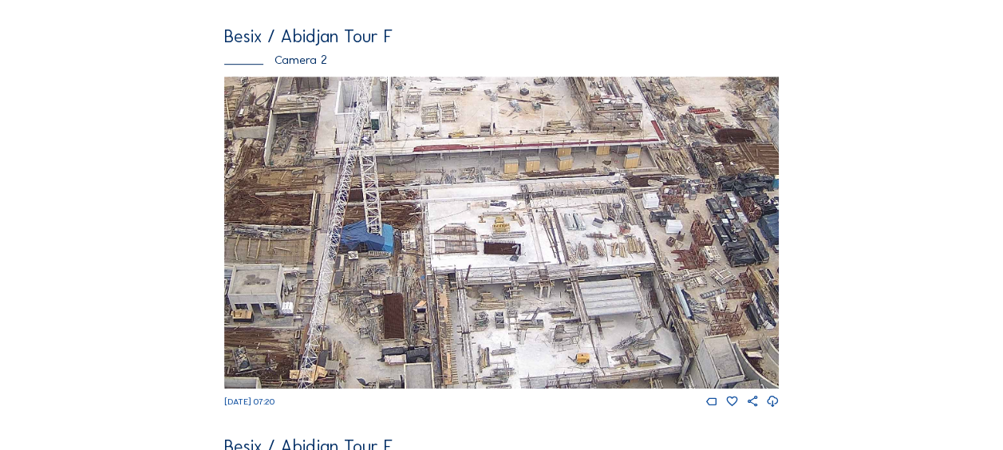
drag, startPoint x: 591, startPoint y: 348, endPoint x: 471, endPoint y: 253, distance: 152.8
click at [473, 252] on img at bounding box center [501, 233] width 555 height 312
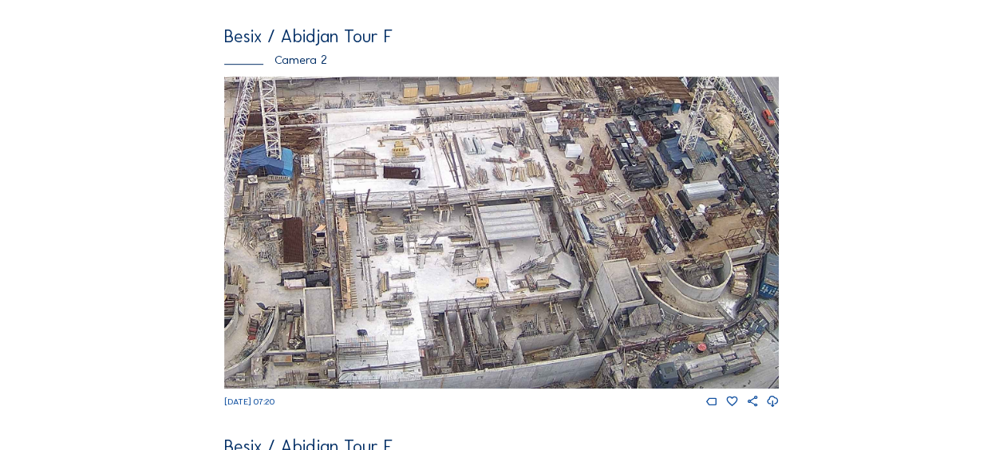
drag, startPoint x: 594, startPoint y: 335, endPoint x: 531, endPoint y: 273, distance: 88.6
click at [531, 273] on img at bounding box center [501, 233] width 555 height 312
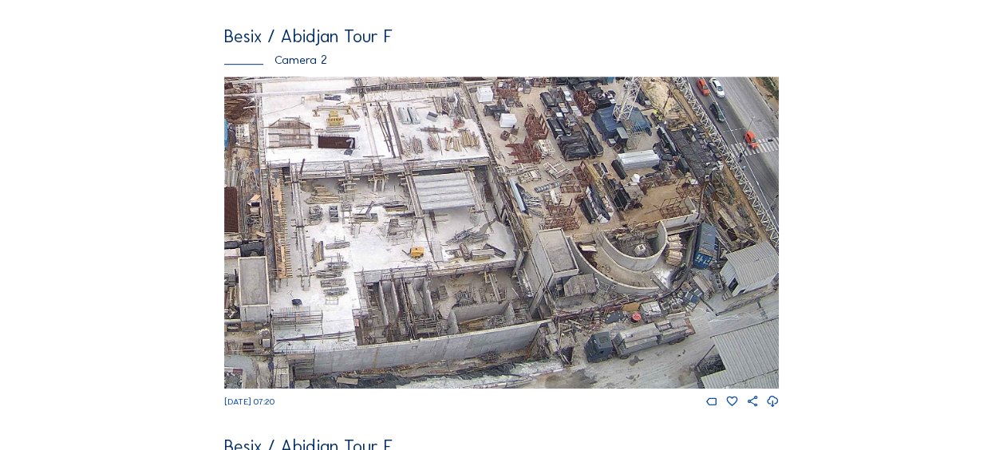
drag, startPoint x: 571, startPoint y: 187, endPoint x: 551, endPoint y: 223, distance: 42.2
click at [578, 155] on img at bounding box center [501, 233] width 555 height 312
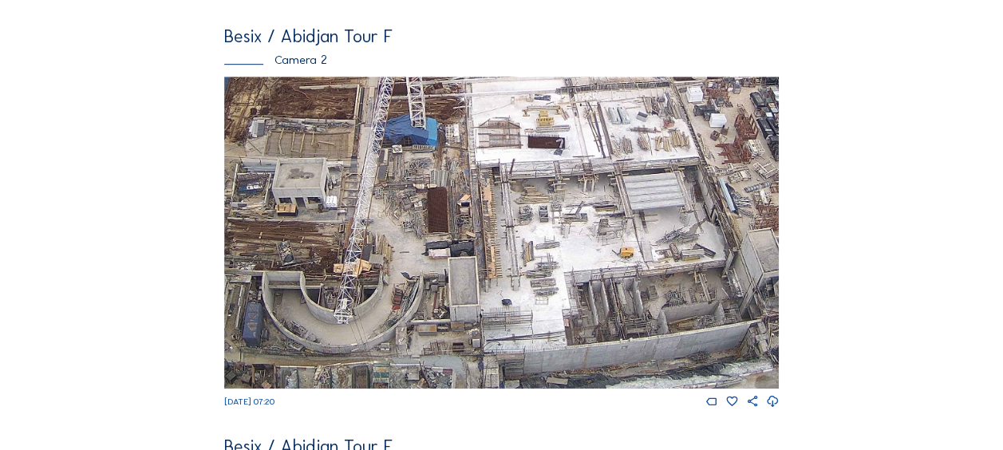
drag, startPoint x: 426, startPoint y: 289, endPoint x: 556, endPoint y: 241, distance: 137.9
click at [556, 241] on img at bounding box center [501, 233] width 555 height 312
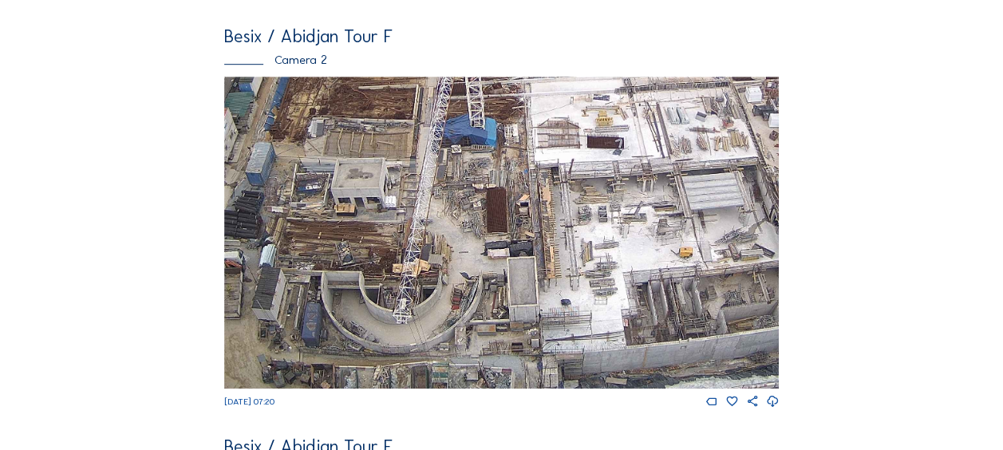
click at [418, 348] on img at bounding box center [501, 233] width 555 height 312
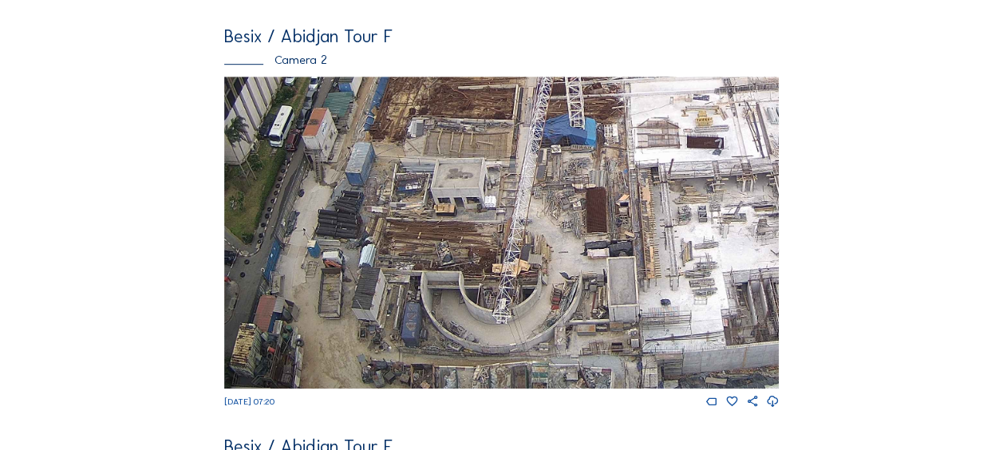
drag, startPoint x: 404, startPoint y: 344, endPoint x: 504, endPoint y: 330, distance: 100.8
click at [504, 330] on img at bounding box center [501, 233] width 555 height 312
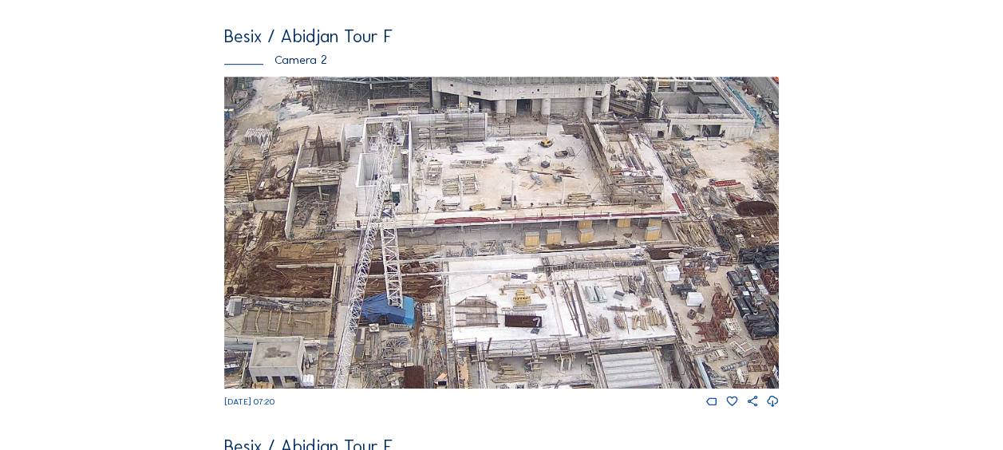
drag, startPoint x: 600, startPoint y: 147, endPoint x: 417, endPoint y: 326, distance: 256.2
click at [417, 326] on img at bounding box center [501, 233] width 555 height 312
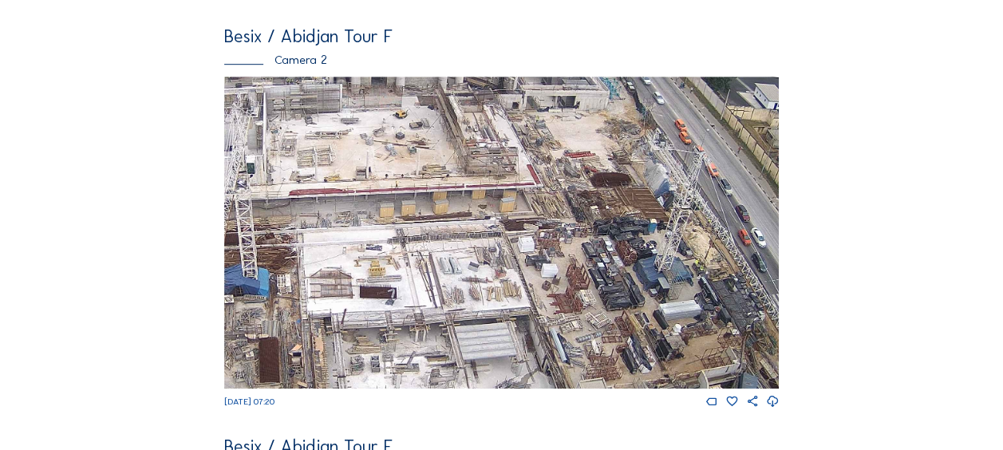
drag, startPoint x: 599, startPoint y: 308, endPoint x: 449, endPoint y: 279, distance: 152.0
click at [449, 279] on img at bounding box center [501, 233] width 555 height 312
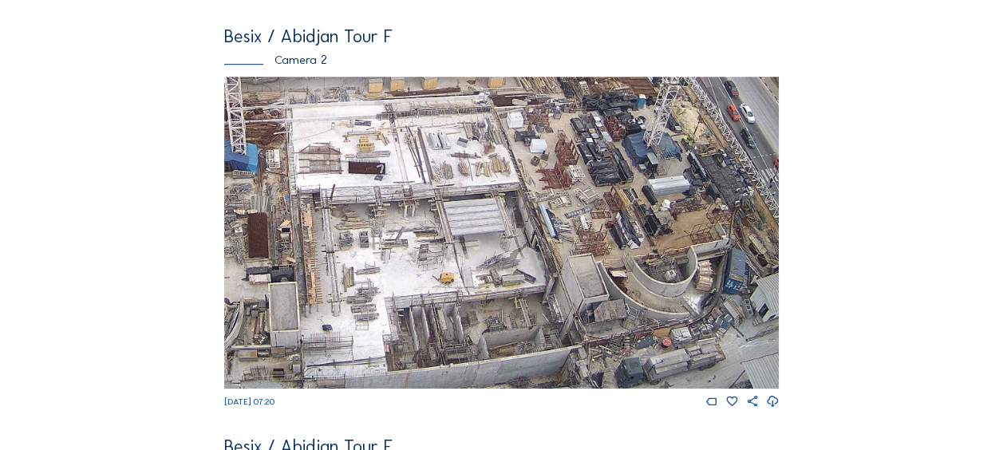
drag, startPoint x: 384, startPoint y: 261, endPoint x: 382, endPoint y: 168, distance: 93.4
click at [382, 168] on img at bounding box center [501, 233] width 555 height 312
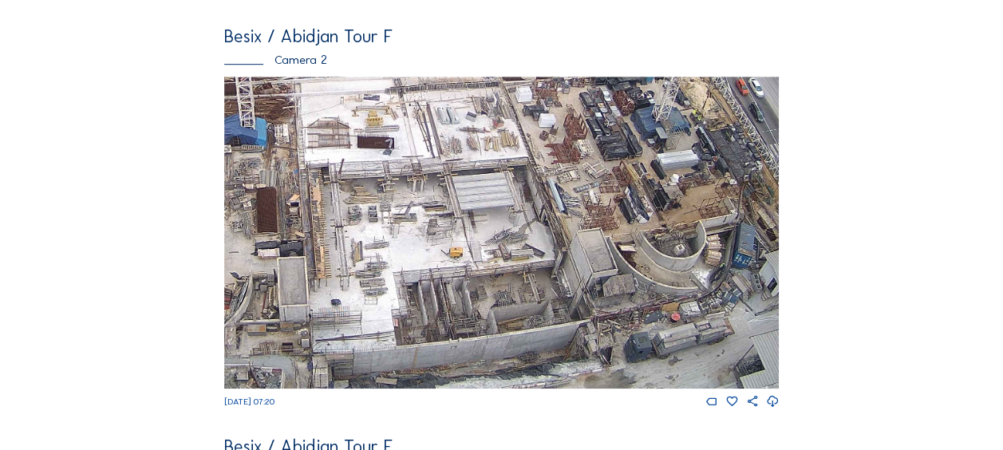
drag, startPoint x: 399, startPoint y: 256, endPoint x: 407, endPoint y: 203, distance: 54.1
click at [407, 203] on img at bounding box center [501, 233] width 555 height 312
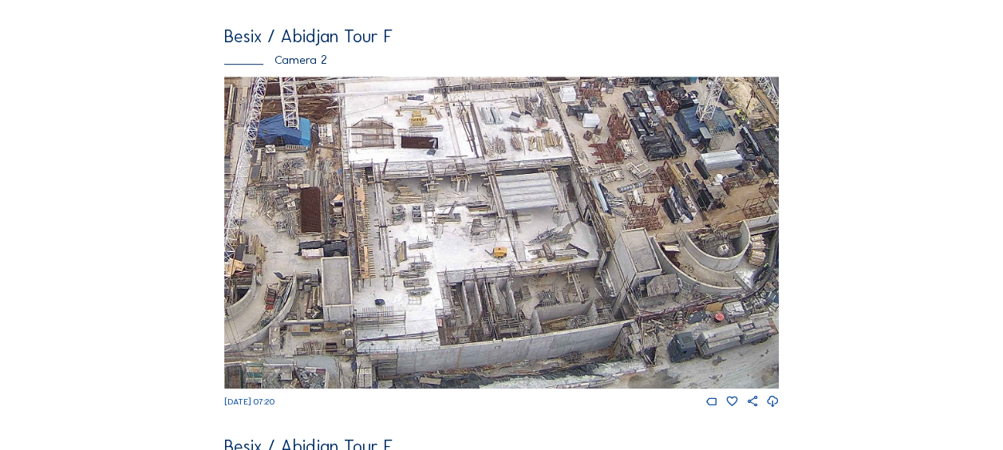
drag, startPoint x: 370, startPoint y: 231, endPoint x: 520, endPoint y: 186, distance: 156.0
click at [520, 186] on img at bounding box center [501, 233] width 555 height 312
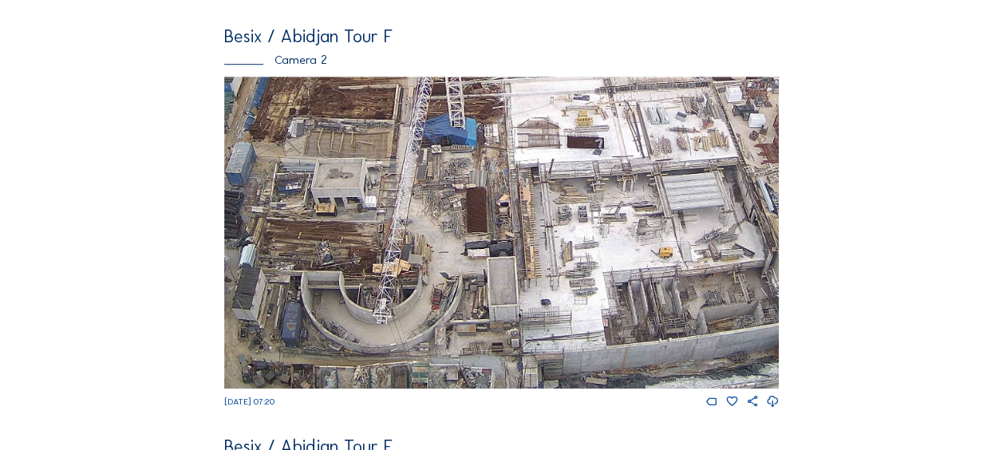
drag, startPoint x: 420, startPoint y: 246, endPoint x: 495, endPoint y: 217, distance: 80.3
click at [495, 217] on img at bounding box center [501, 233] width 555 height 312
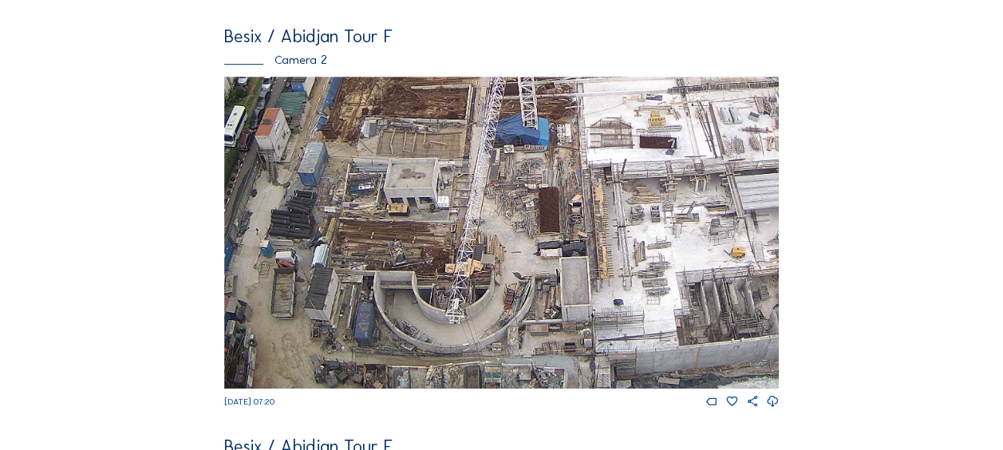
drag, startPoint x: 500, startPoint y: 208, endPoint x: 490, endPoint y: 184, distance: 25.0
click at [513, 200] on img at bounding box center [501, 233] width 555 height 312
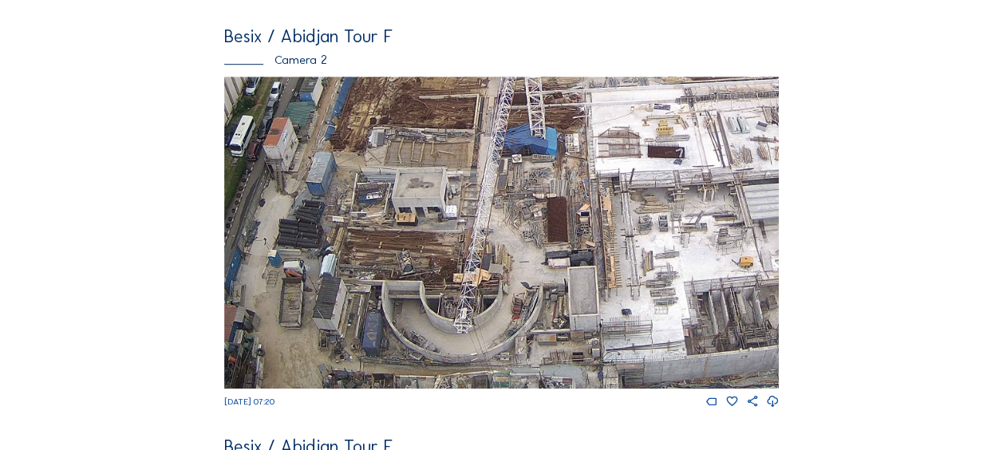
drag, startPoint x: 385, startPoint y: 145, endPoint x: 388, endPoint y: 322, distance: 177.2
click at [388, 322] on img at bounding box center [501, 233] width 555 height 312
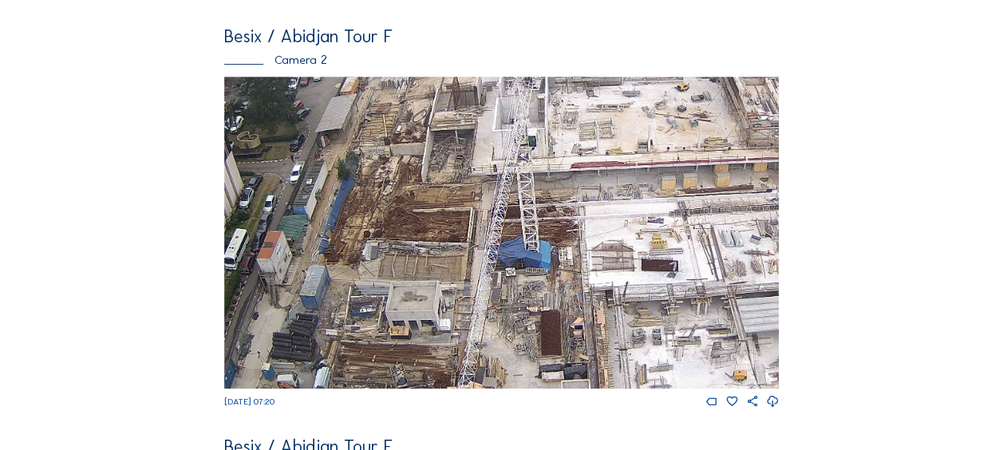
drag, startPoint x: 386, startPoint y: 308, endPoint x: 391, endPoint y: 200, distance: 108.7
click at [391, 200] on img at bounding box center [501, 233] width 555 height 312
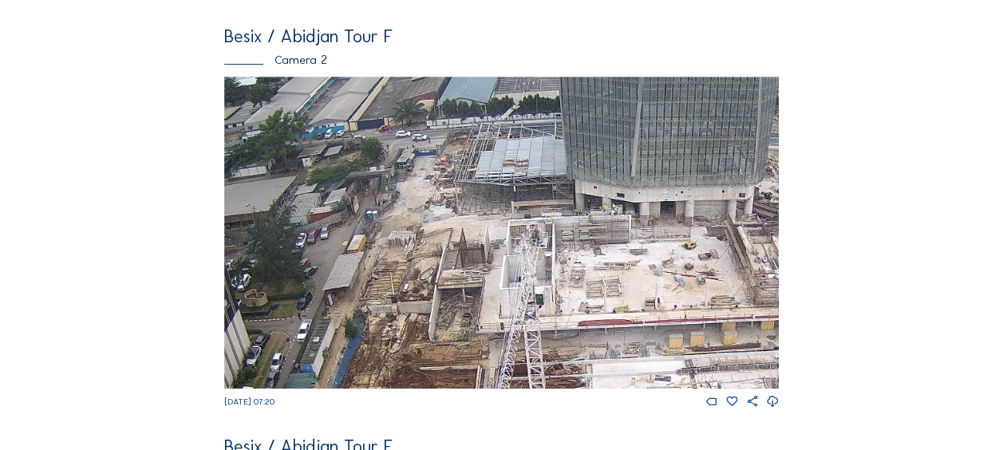
drag, startPoint x: 457, startPoint y: 129, endPoint x: 457, endPoint y: 342, distance: 213.1
click at [457, 345] on img at bounding box center [501, 233] width 555 height 312
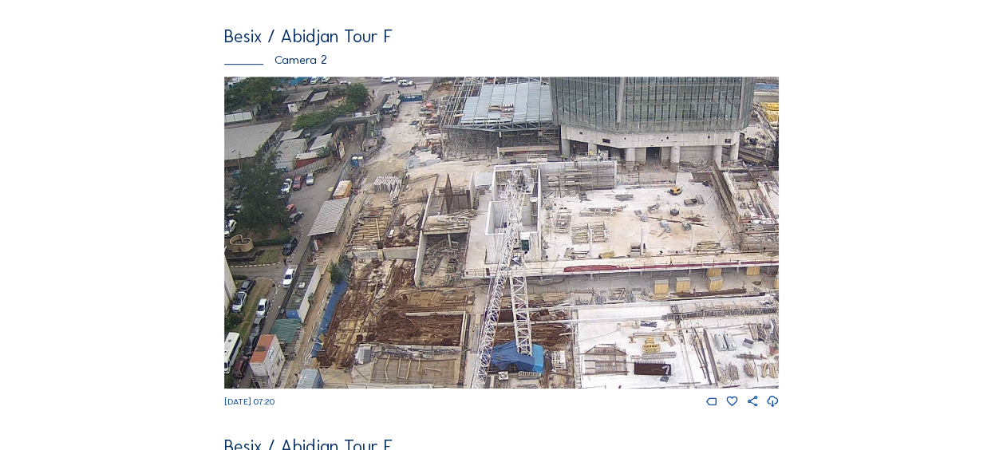
drag, startPoint x: 442, startPoint y: 166, endPoint x: 439, endPoint y: 128, distance: 38.4
click at [439, 128] on img at bounding box center [501, 233] width 555 height 312
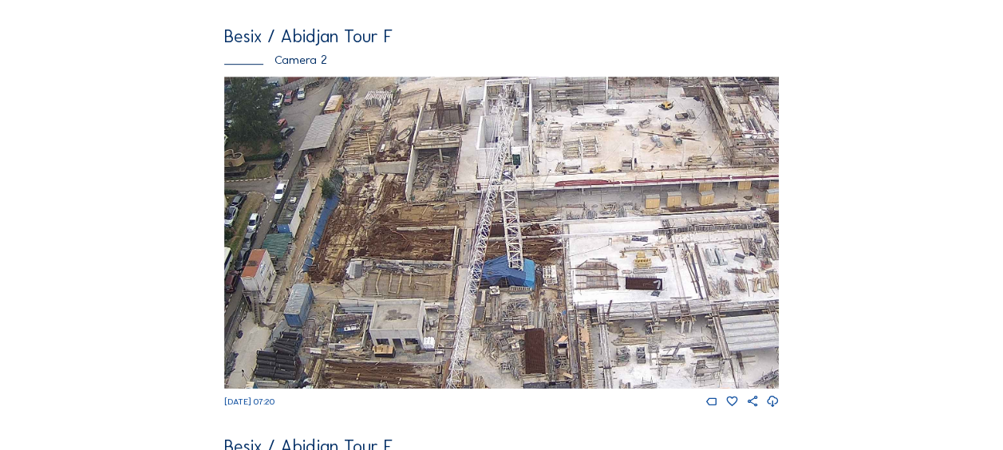
drag, startPoint x: 474, startPoint y: 286, endPoint x: 467, endPoint y: 180, distance: 106.4
click at [467, 180] on img at bounding box center [501, 233] width 555 height 312
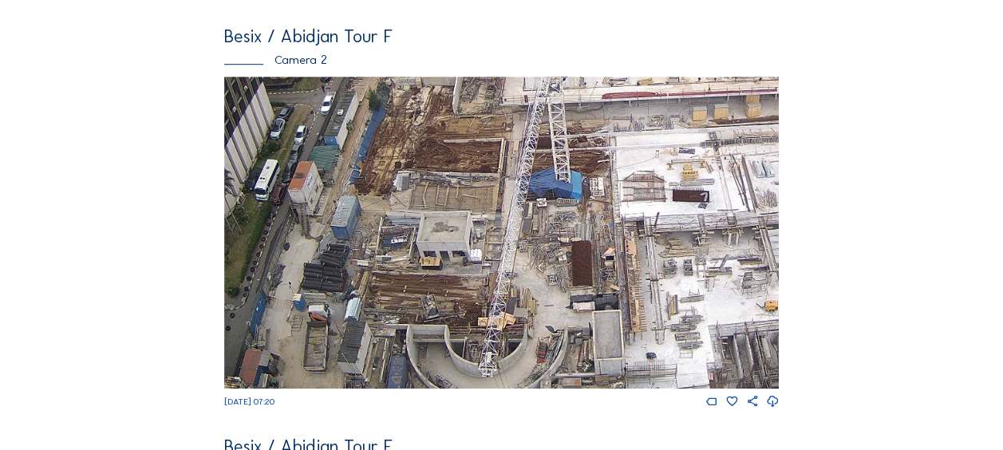
drag, startPoint x: 351, startPoint y: 250, endPoint x: 402, endPoint y: 239, distance: 52.1
click at [402, 239] on img at bounding box center [501, 233] width 555 height 312
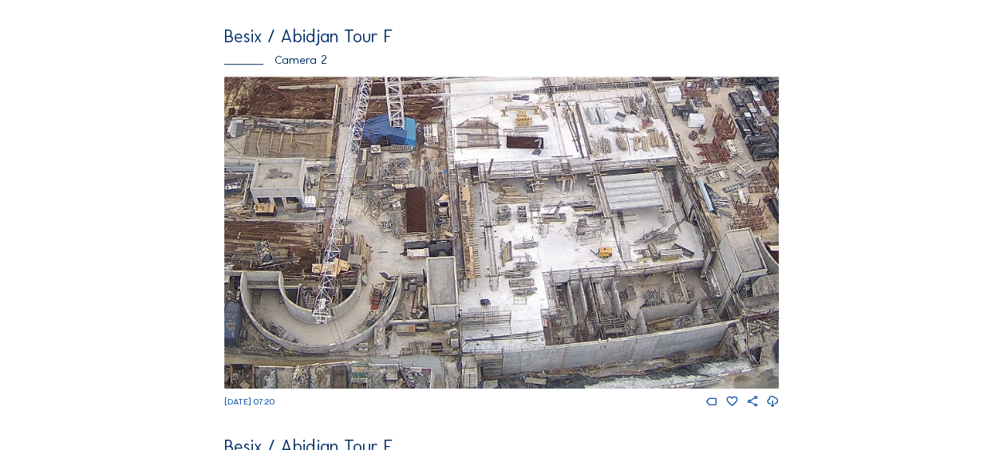
drag, startPoint x: 461, startPoint y: 293, endPoint x: 293, endPoint y: 201, distance: 191.1
click at [293, 201] on img at bounding box center [501, 233] width 555 height 312
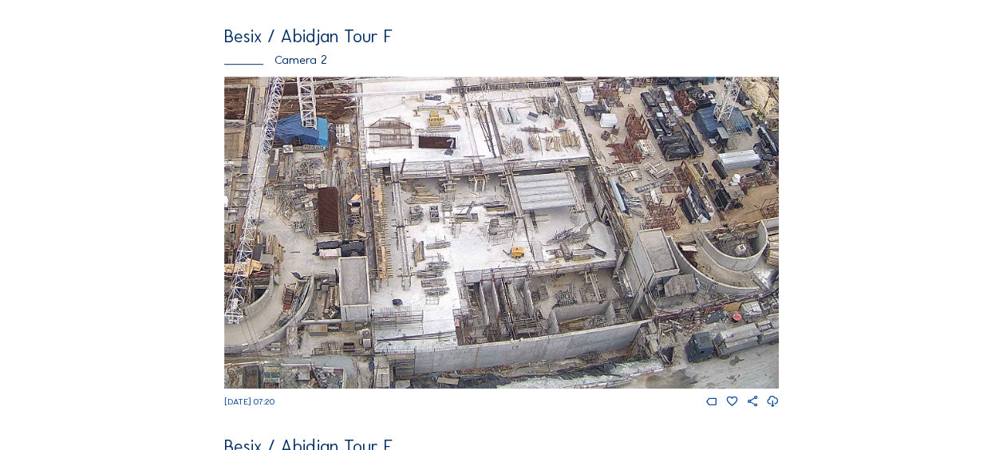
drag, startPoint x: 445, startPoint y: 304, endPoint x: 359, endPoint y: 251, distance: 101.0
click at [359, 251] on img at bounding box center [501, 233] width 555 height 312
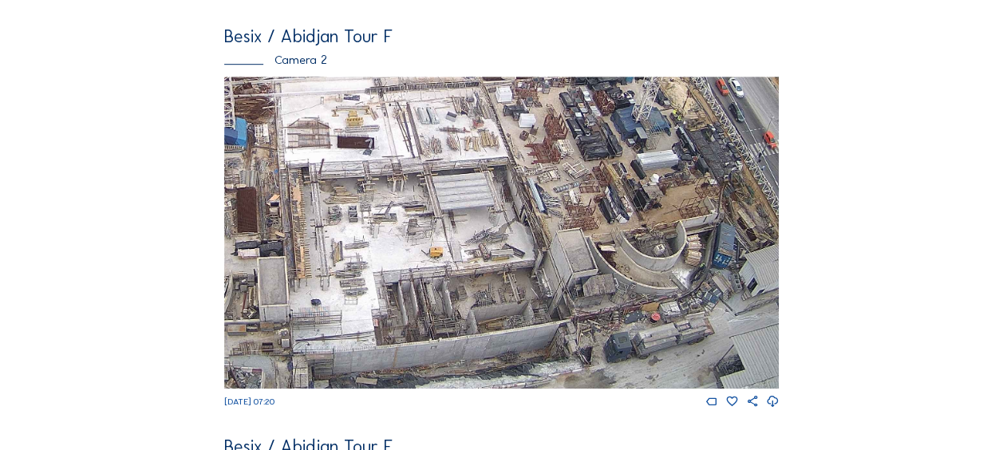
drag, startPoint x: 501, startPoint y: 332, endPoint x: 415, endPoint y: 322, distance: 86.7
click at [415, 322] on img at bounding box center [501, 233] width 555 height 312
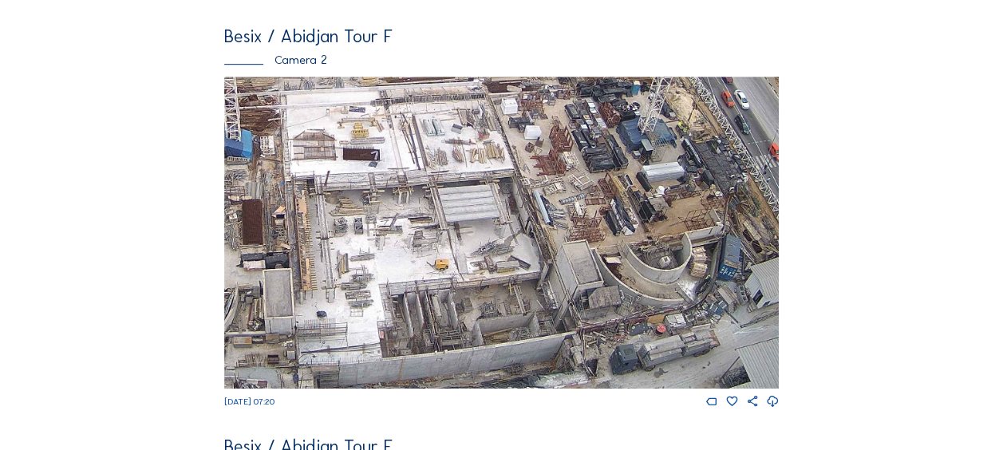
drag, startPoint x: 382, startPoint y: 173, endPoint x: 398, endPoint y: 222, distance: 51.2
click at [398, 222] on img at bounding box center [501, 233] width 555 height 312
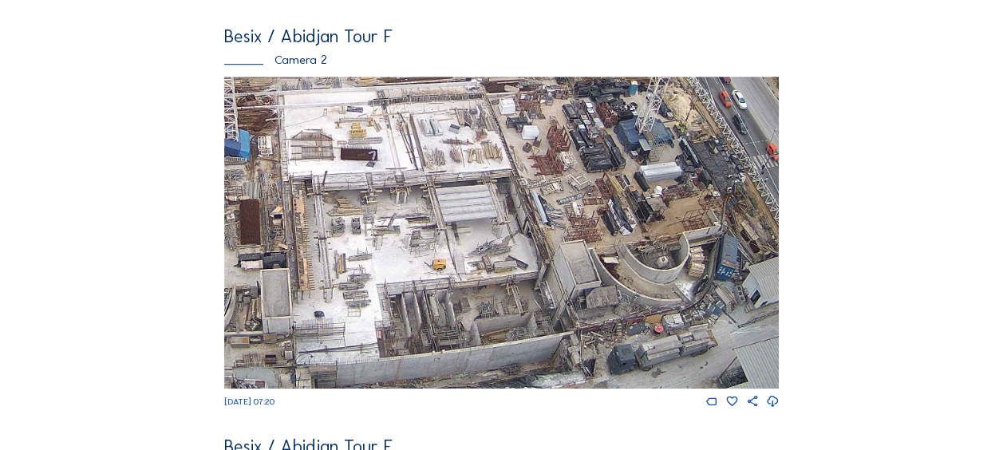
drag, startPoint x: 376, startPoint y: 271, endPoint x: 352, endPoint y: 204, distance: 70.4
click at [352, 205] on img at bounding box center [501, 233] width 555 height 312
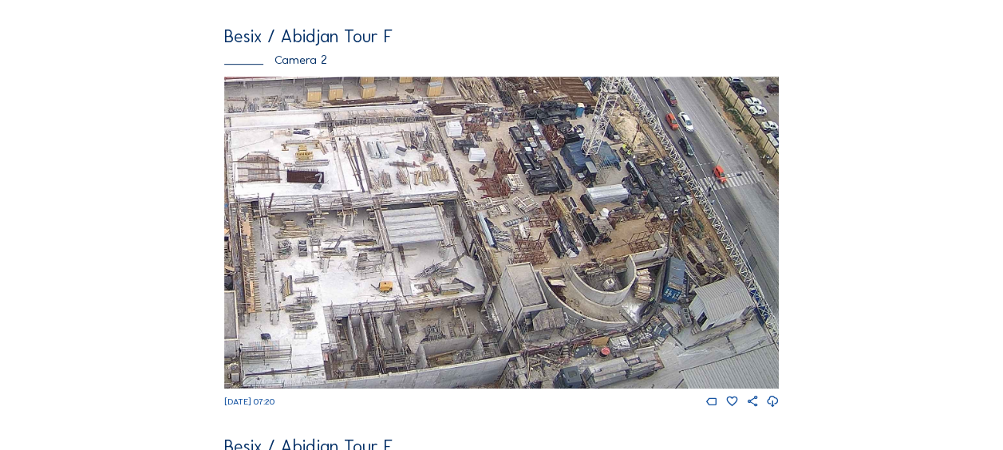
drag, startPoint x: 539, startPoint y: 167, endPoint x: 491, endPoint y: 201, distance: 58.9
click at [491, 201] on img at bounding box center [501, 233] width 555 height 312
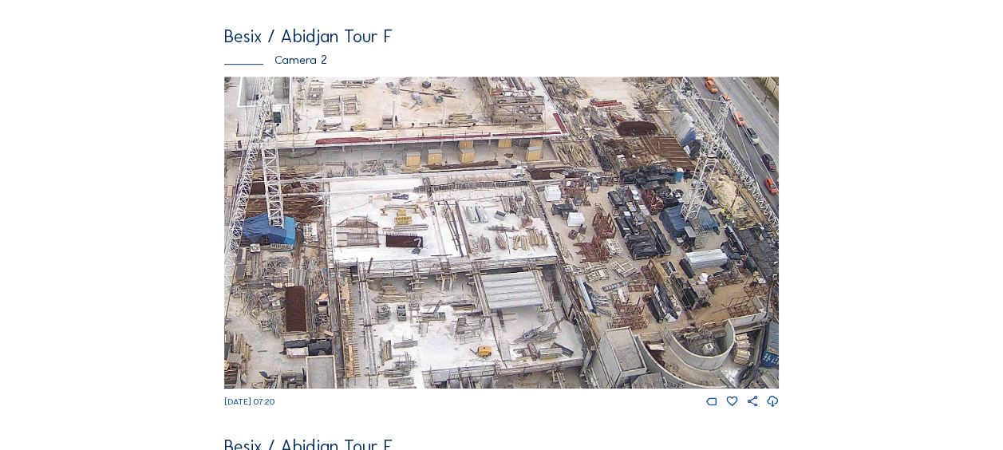
drag, startPoint x: 341, startPoint y: 227, endPoint x: 452, endPoint y: 318, distance: 143.0
click at [453, 319] on img at bounding box center [501, 233] width 555 height 312
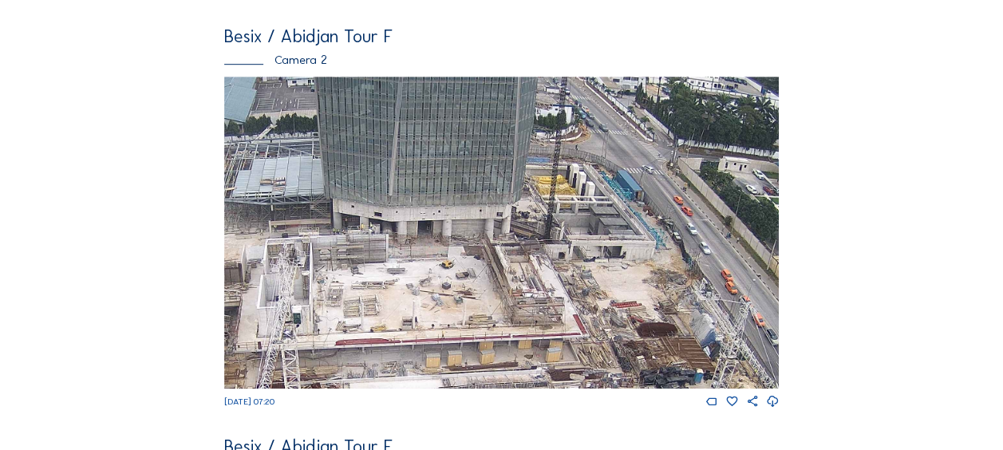
drag, startPoint x: 465, startPoint y: 155, endPoint x: 469, endPoint y: 351, distance: 196.4
click at [470, 350] on img at bounding box center [501, 233] width 555 height 312
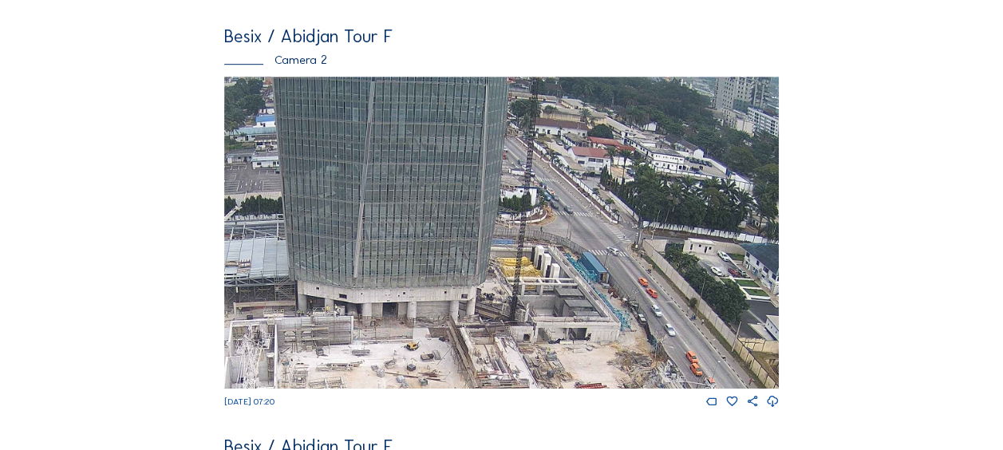
drag, startPoint x: 540, startPoint y: 148, endPoint x: 505, endPoint y: 310, distance: 165.0
click at [505, 310] on img at bounding box center [501, 233] width 555 height 312
